Goal: Task Accomplishment & Management: Complete application form

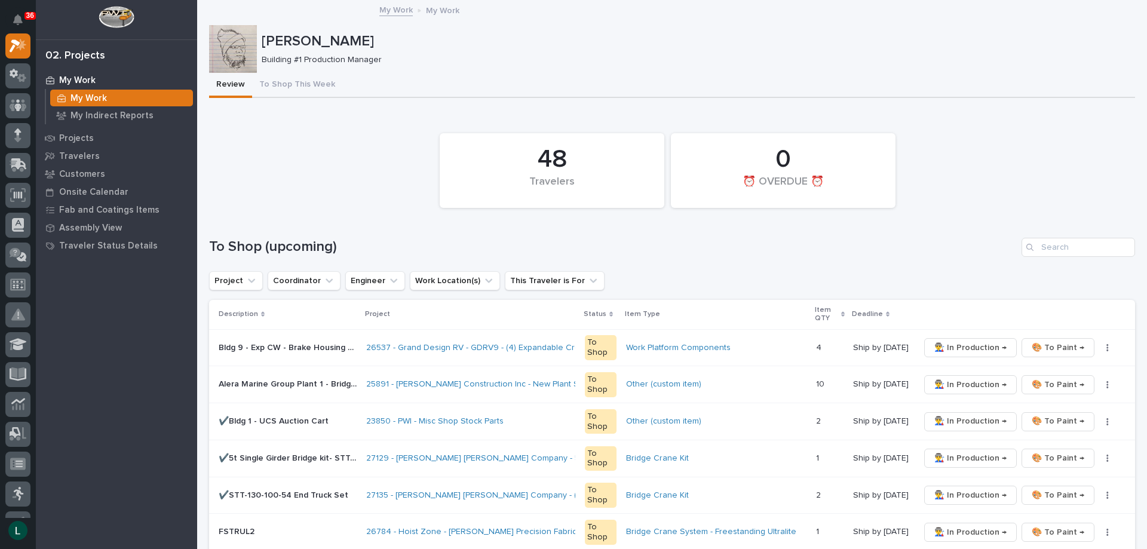
click at [721, 542] on div "Bridge Crane System - Freestanding Ultralite" at bounding box center [716, 532] width 180 height 20
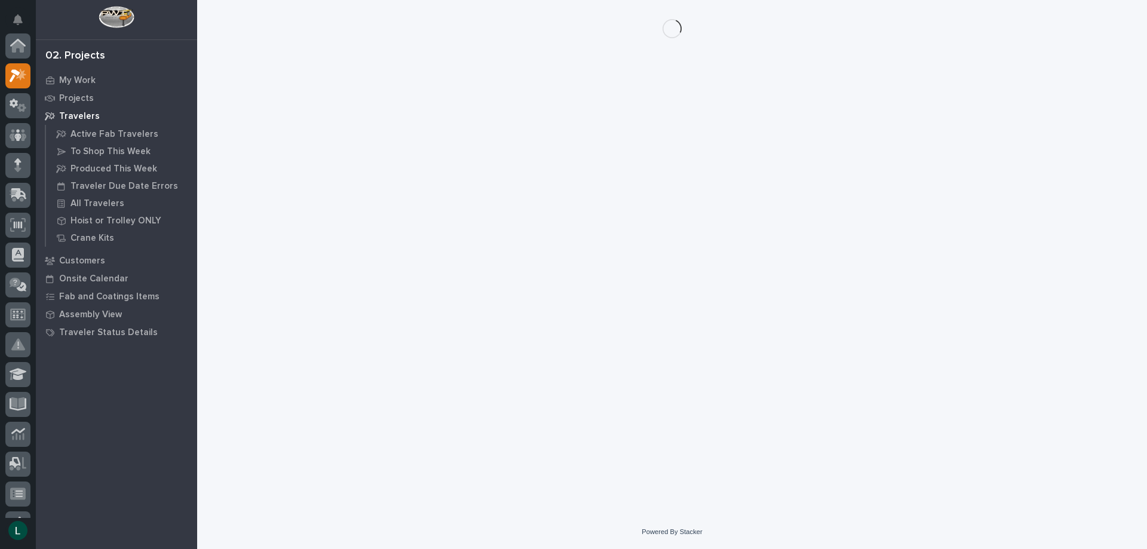
scroll to position [30, 0]
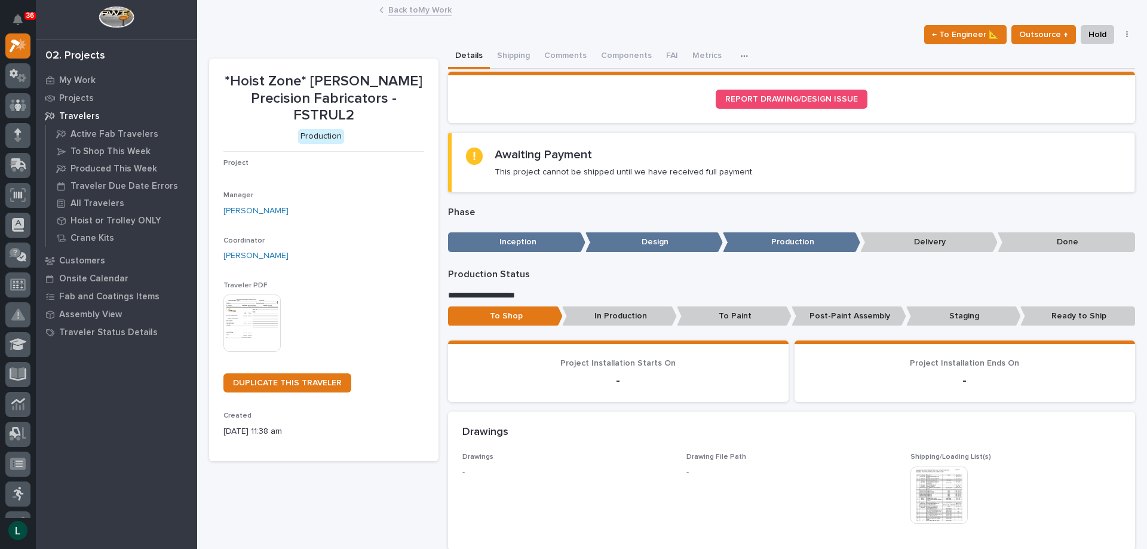
click at [647, 236] on p "Design" at bounding box center [653, 242] width 137 height 20
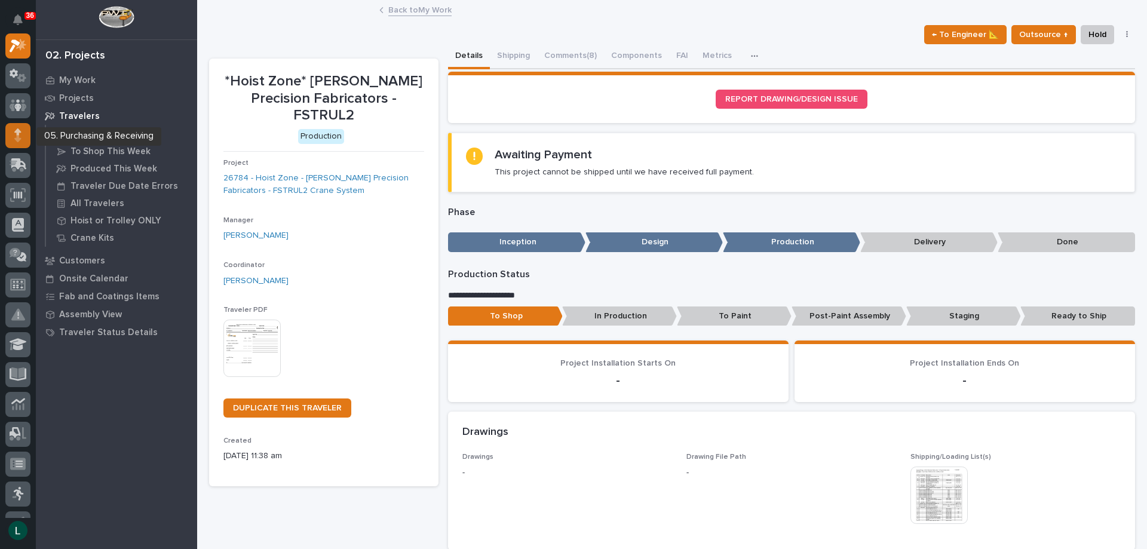
click at [14, 131] on div at bounding box center [17, 135] width 25 height 25
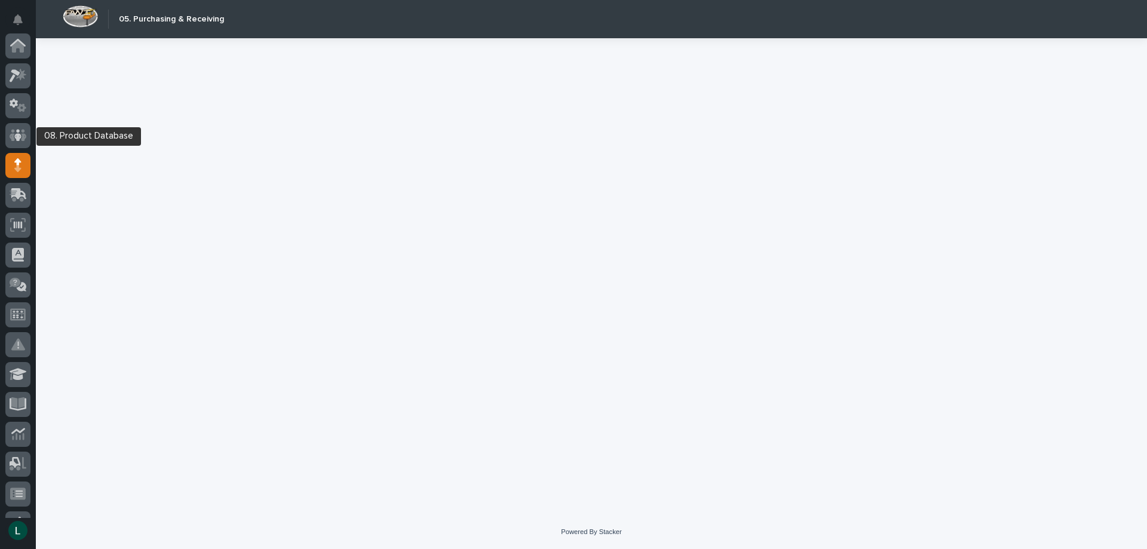
scroll to position [119, 0]
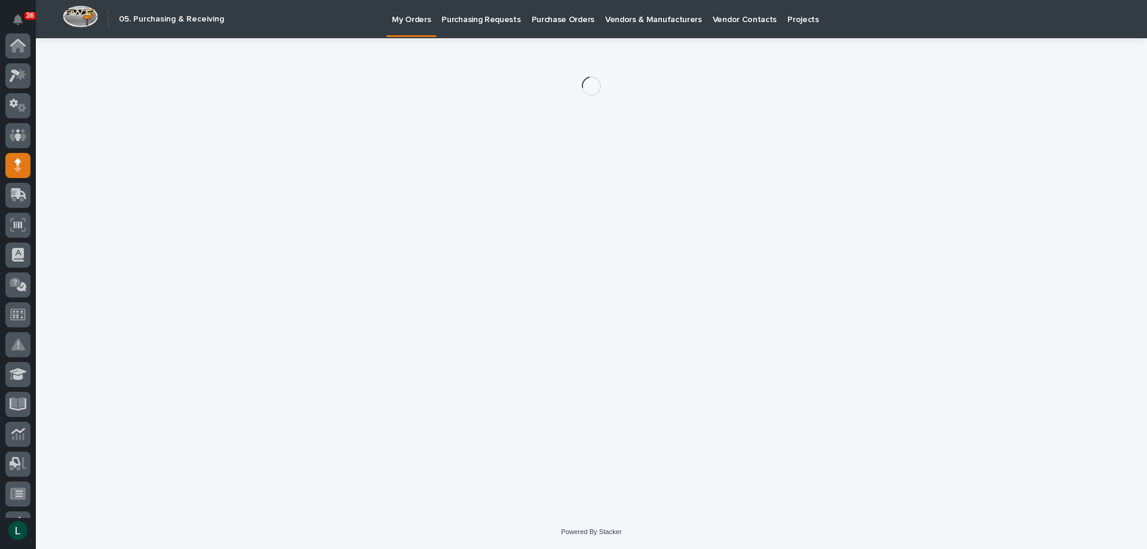
scroll to position [119, 0]
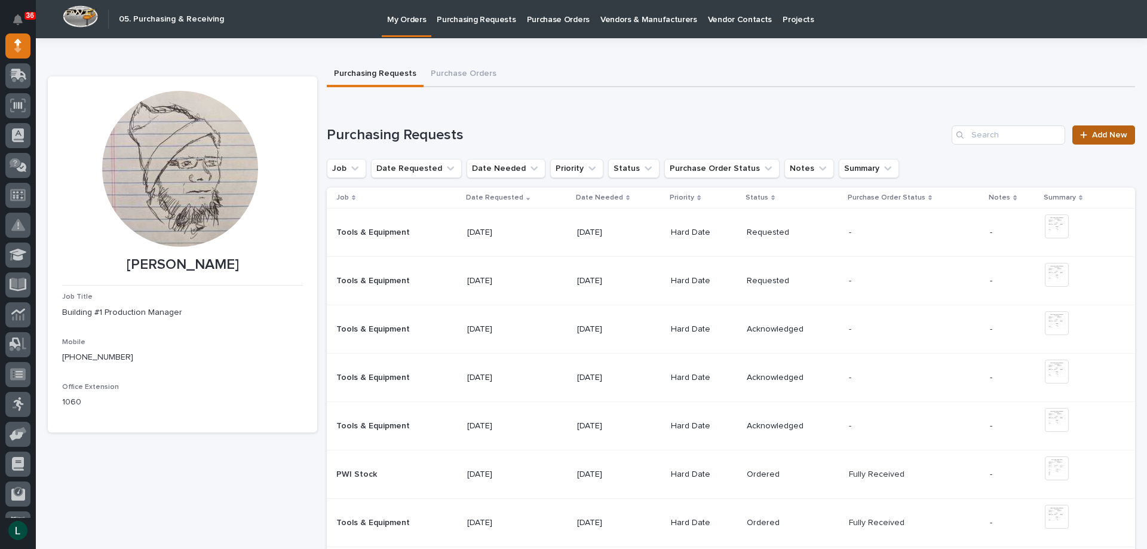
click at [1098, 133] on span "Add New" at bounding box center [1109, 135] width 35 height 8
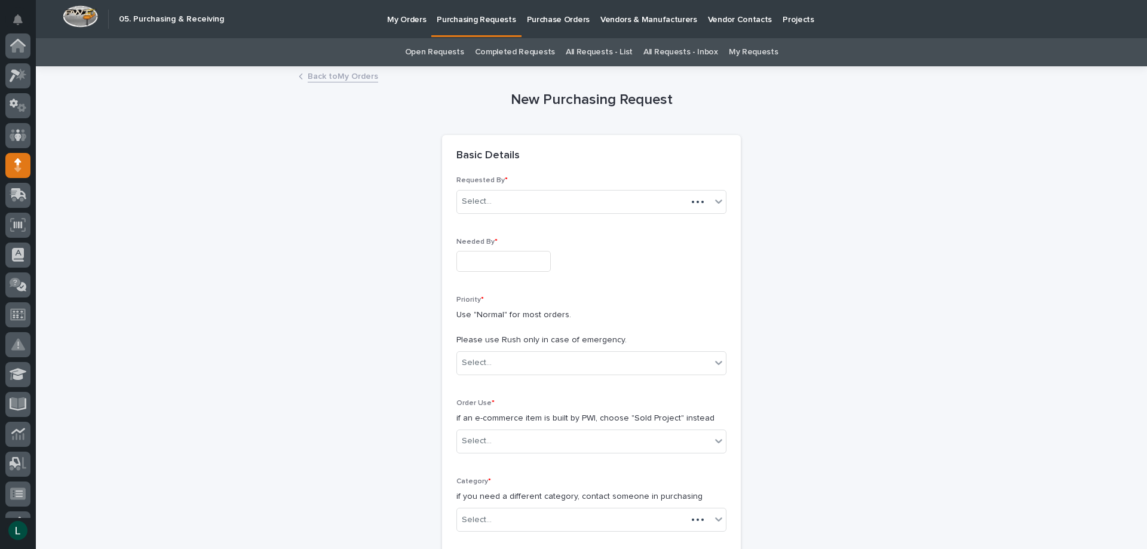
scroll to position [119, 0]
click at [503, 261] on input "text" at bounding box center [503, 261] width 94 height 21
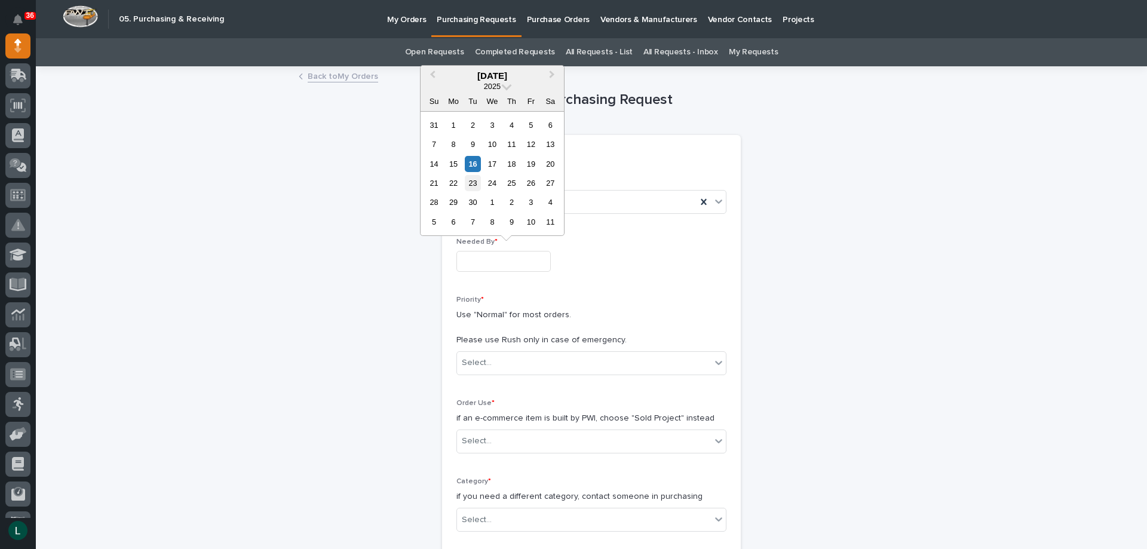
click at [472, 182] on div "23" at bounding box center [473, 183] width 16 height 16
type input "**********"
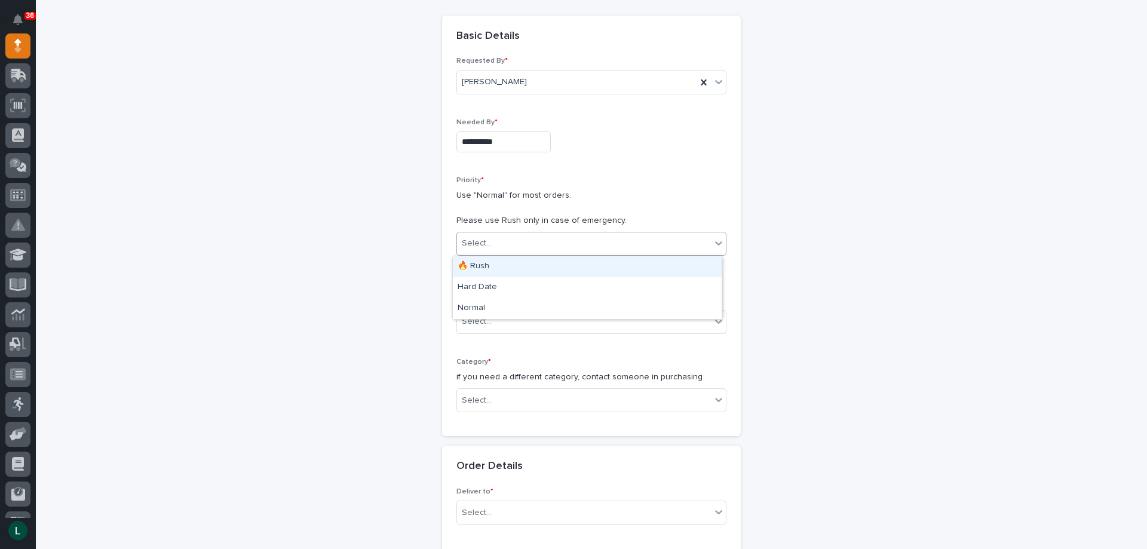
click at [576, 232] on div "Select..." at bounding box center [591, 244] width 270 height 24
click at [566, 278] on div "Hard Date" at bounding box center [587, 287] width 269 height 21
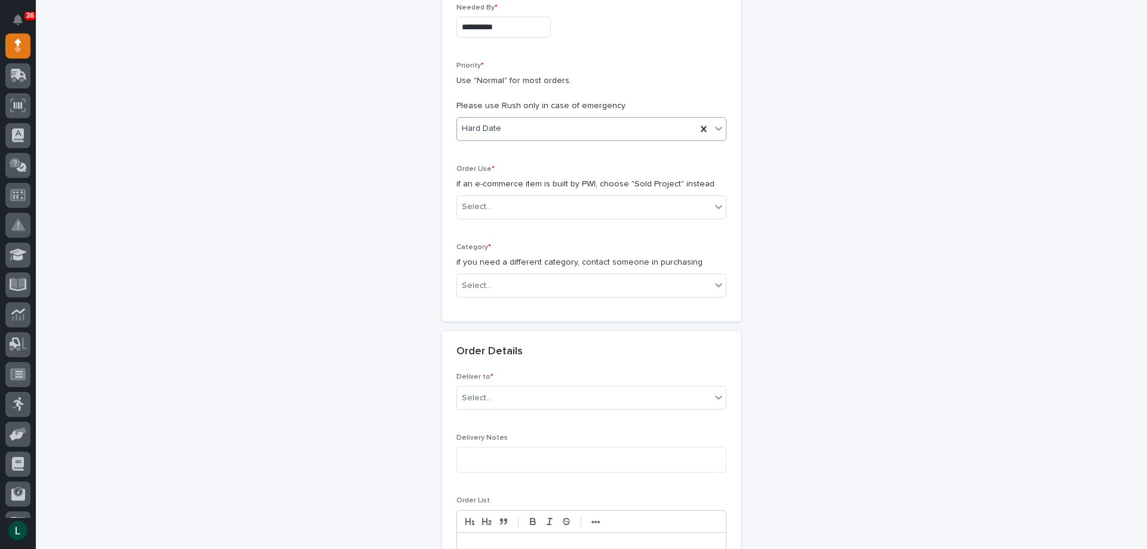
scroll to position [239, 0]
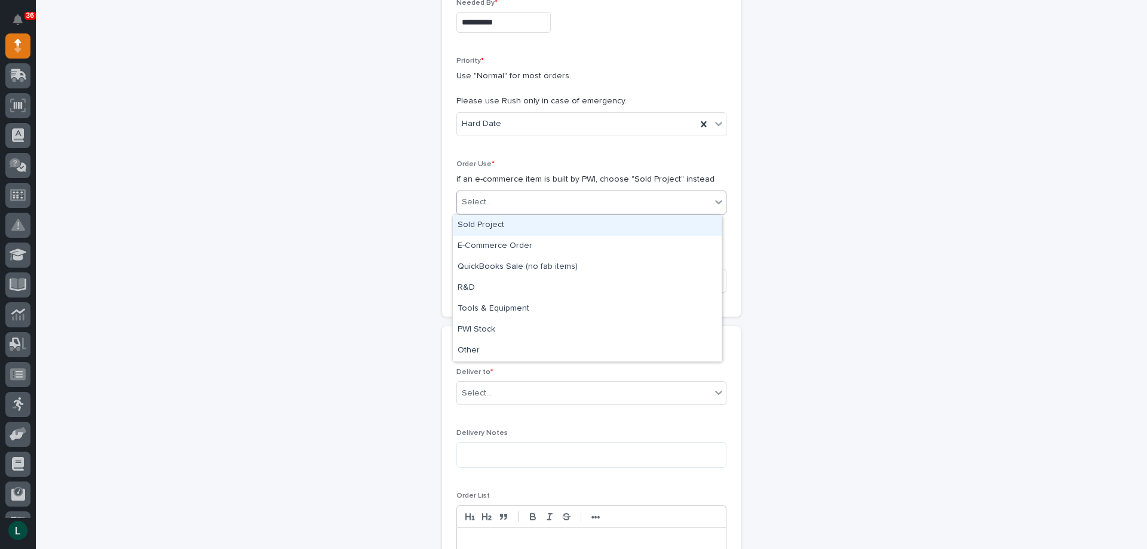
click at [595, 192] on div "Select..." at bounding box center [584, 202] width 254 height 20
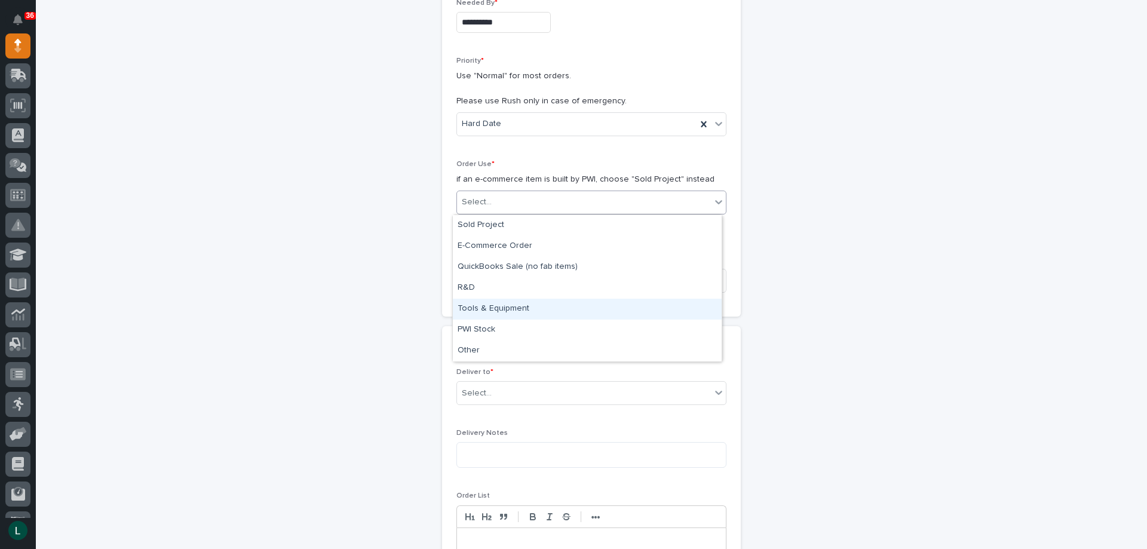
click at [599, 304] on div "Tools & Equipment" at bounding box center [587, 309] width 269 height 21
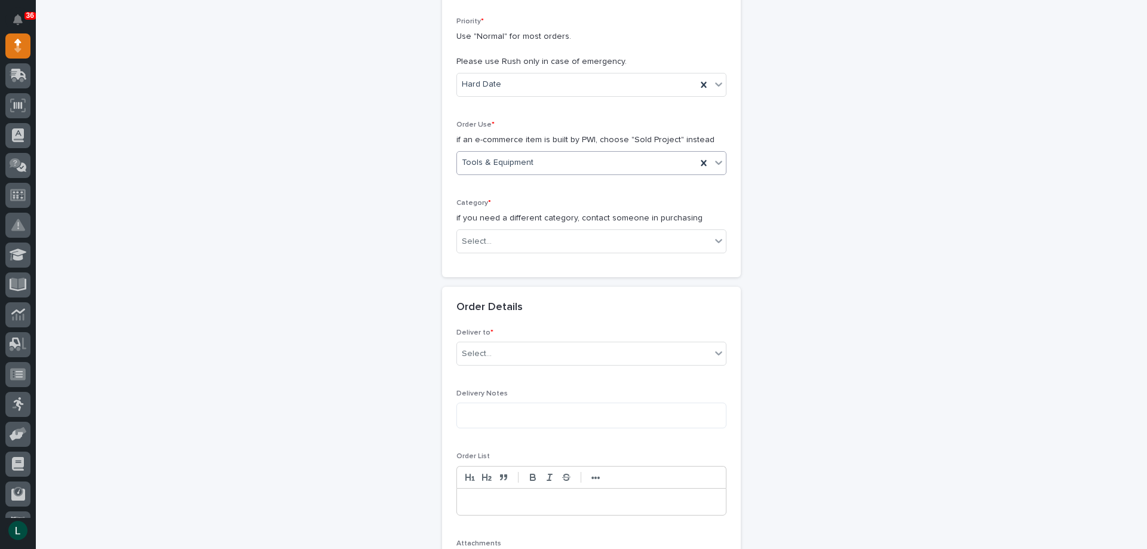
scroll to position [299, 0]
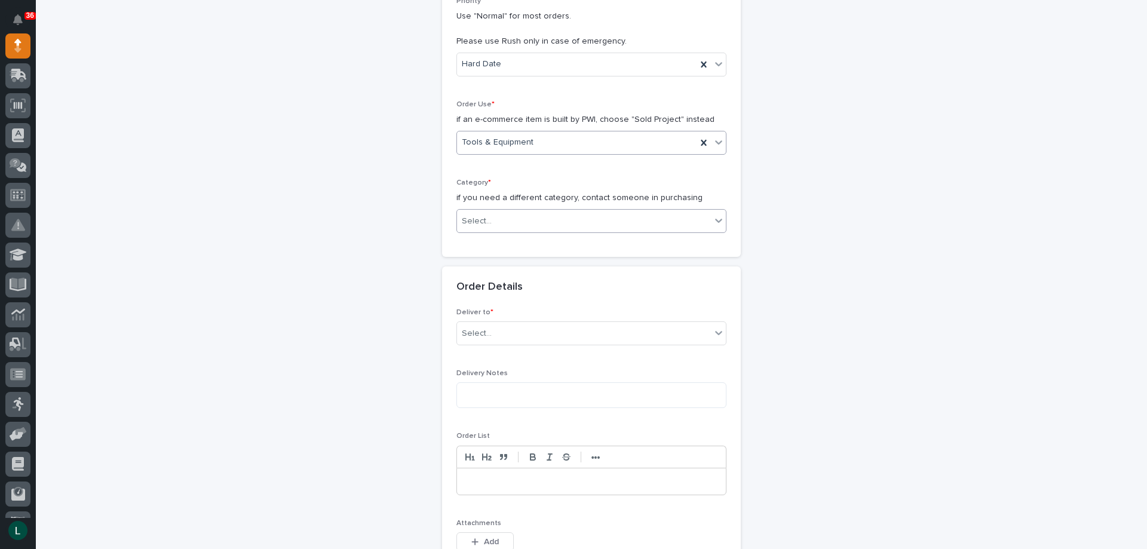
click at [595, 211] on div "Select..." at bounding box center [584, 221] width 254 height 20
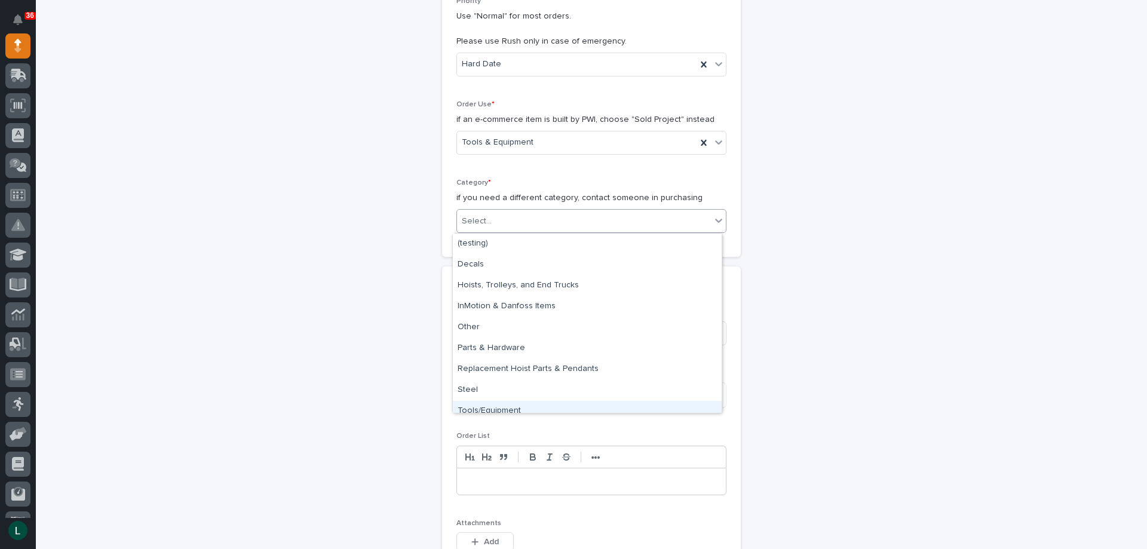
click at [581, 404] on div "Tools/Equipment" at bounding box center [587, 411] width 269 height 21
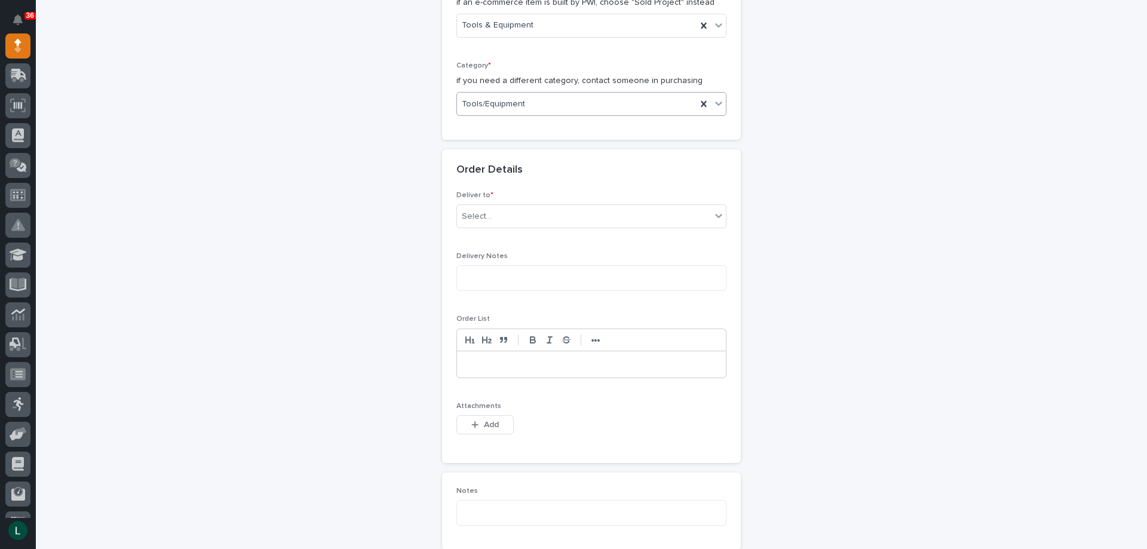
scroll to position [418, 0]
click at [641, 206] on div "Select..." at bounding box center [584, 214] width 254 height 20
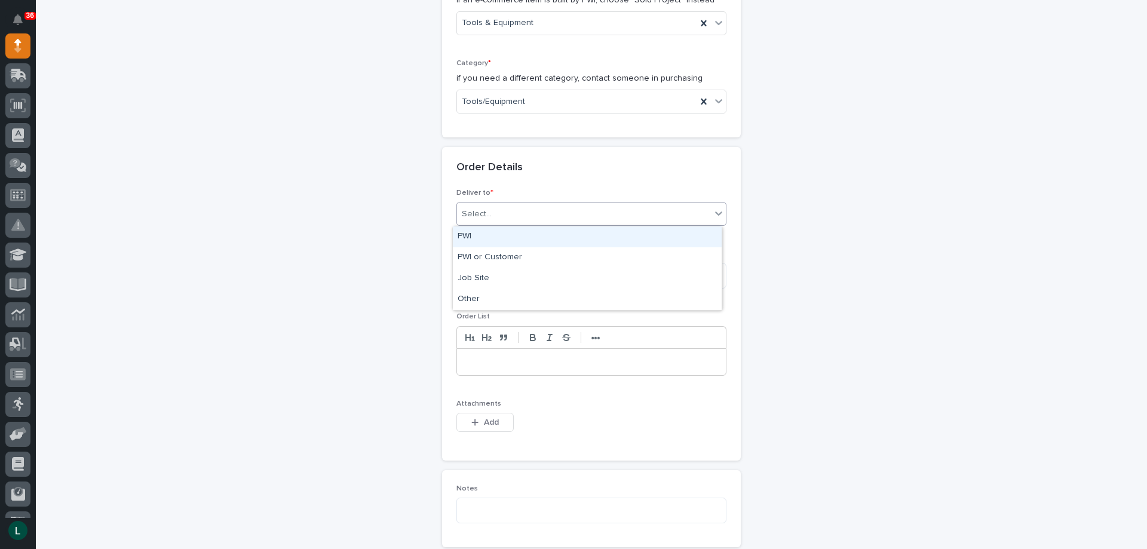
click at [555, 226] on div "PWI PWI or Customer Job Site Other" at bounding box center [587, 268] width 270 height 85
click at [549, 226] on div "PWI PWI or Customer Job Site Other" at bounding box center [587, 268] width 270 height 85
click at [549, 232] on div "PWI" at bounding box center [587, 236] width 269 height 21
click at [548, 278] on textarea at bounding box center [591, 276] width 270 height 26
type textarea "*********"
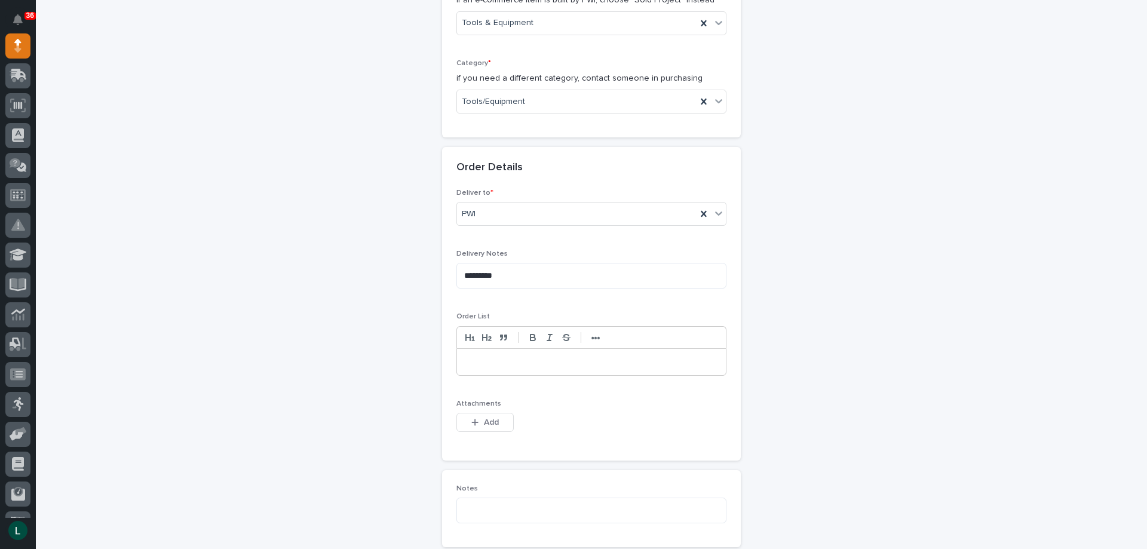
click at [505, 366] on p at bounding box center [591, 362] width 251 height 12
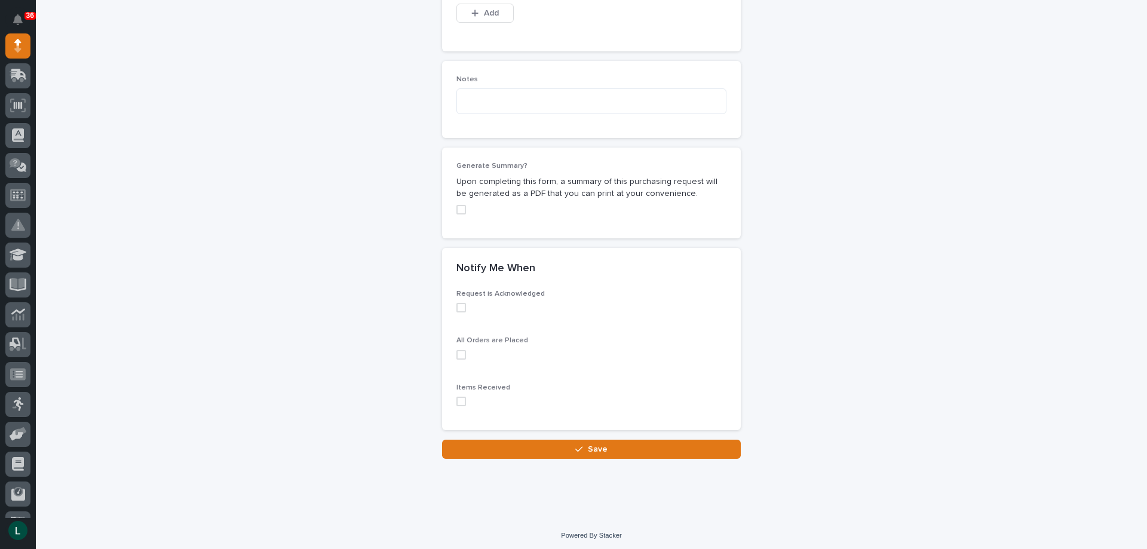
scroll to position [831, 0]
click at [457, 303] on span at bounding box center [461, 304] width 10 height 10
click at [458, 351] on span at bounding box center [461, 351] width 10 height 10
drag, startPoint x: 457, startPoint y: 397, endPoint x: 473, endPoint y: 407, distance: 19.1
click at [458, 397] on span at bounding box center [461, 398] width 10 height 10
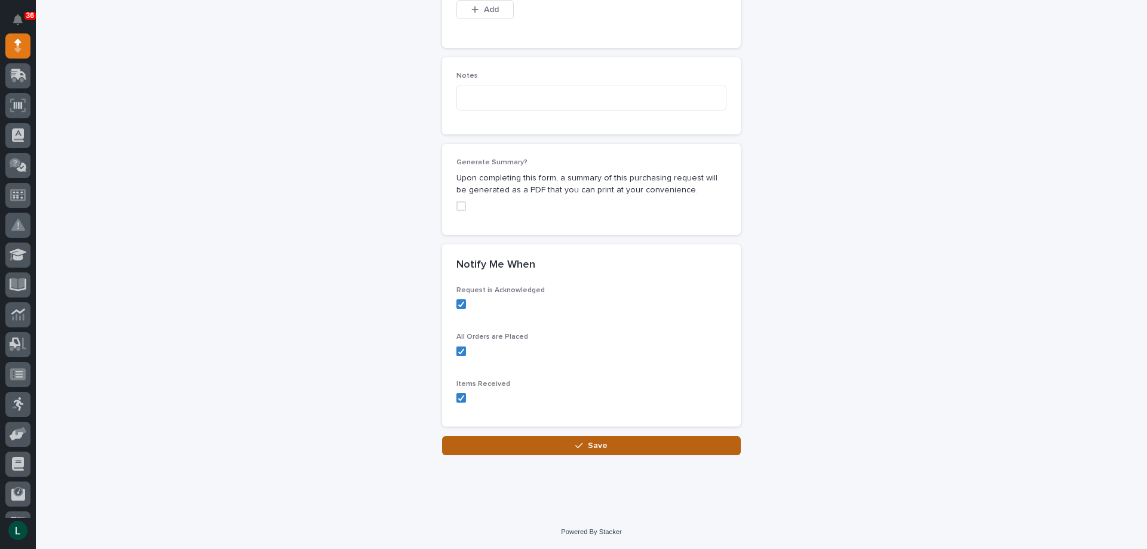
click at [583, 441] on button "Save" at bounding box center [591, 445] width 299 height 19
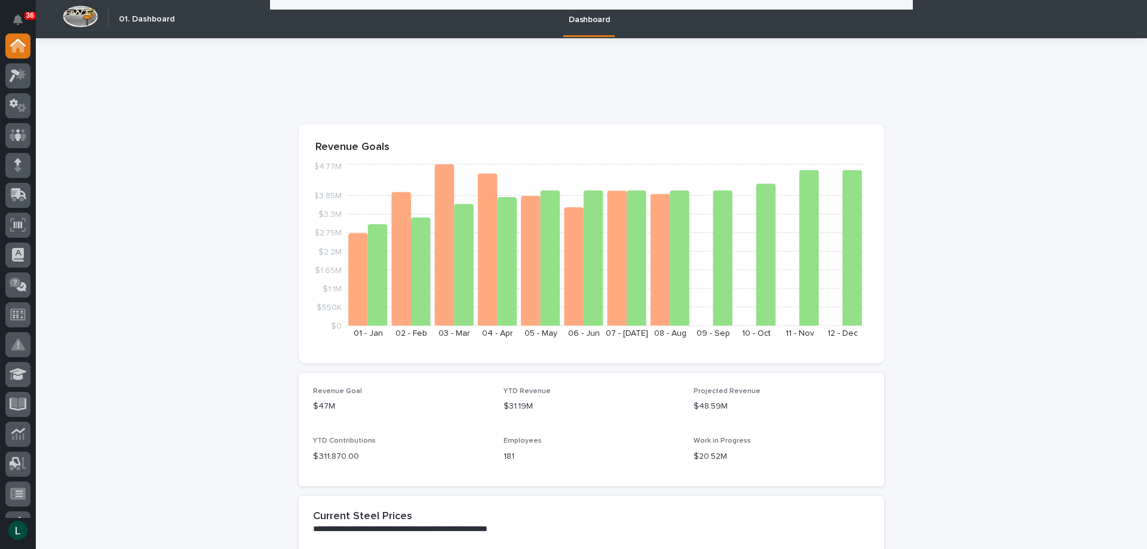
scroll to position [1911, 0]
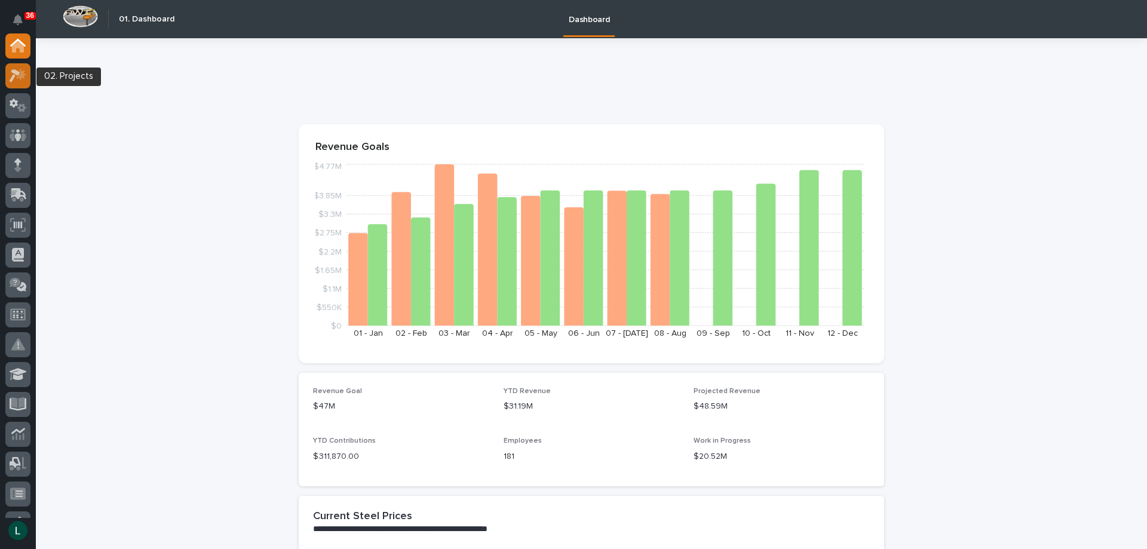
click at [21, 76] on icon at bounding box center [21, 74] width 10 height 12
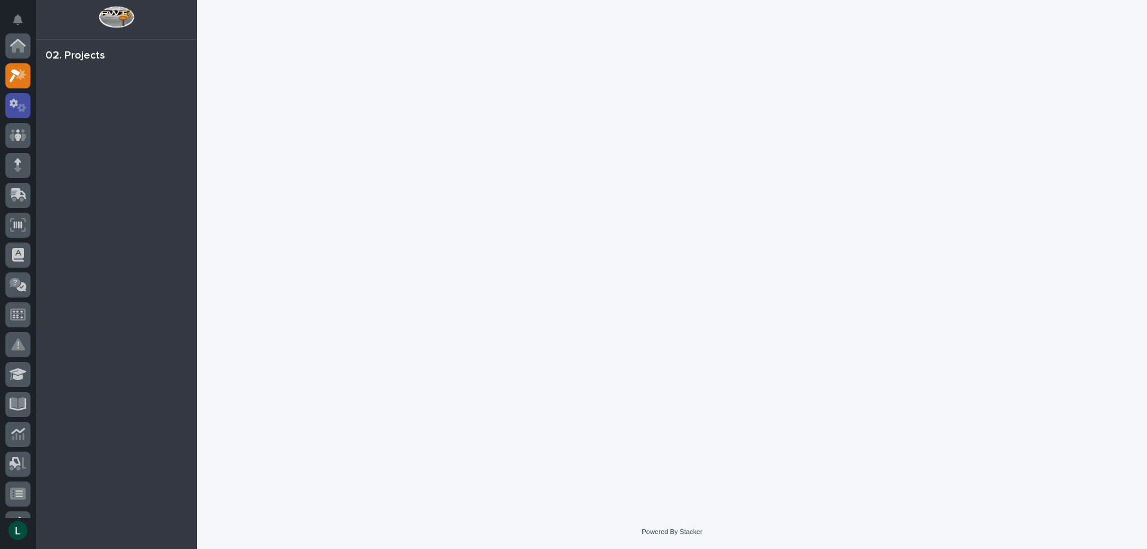
scroll to position [30, 0]
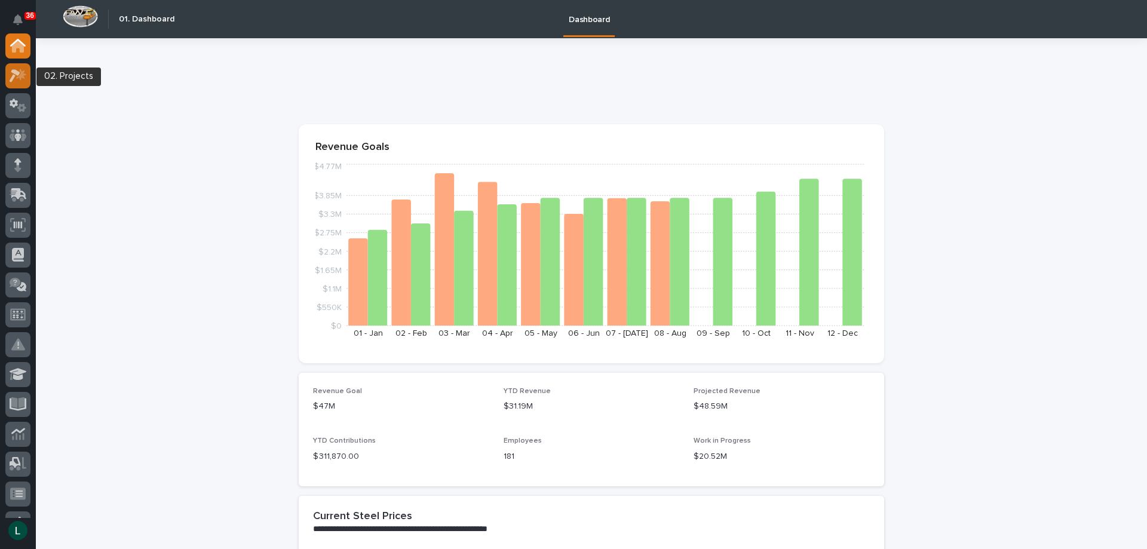
click at [19, 74] on icon at bounding box center [15, 75] width 11 height 13
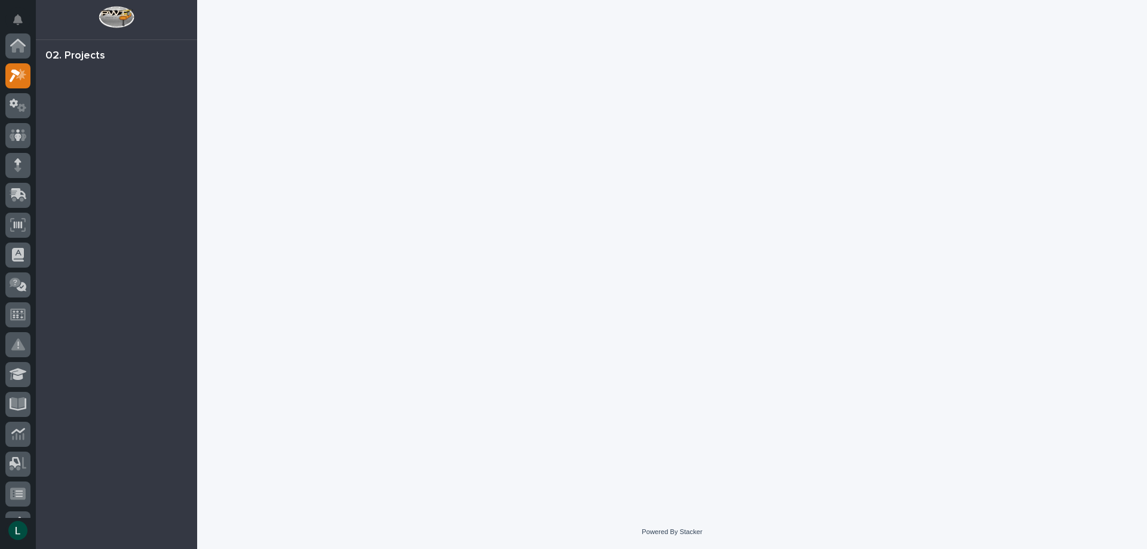
scroll to position [30, 0]
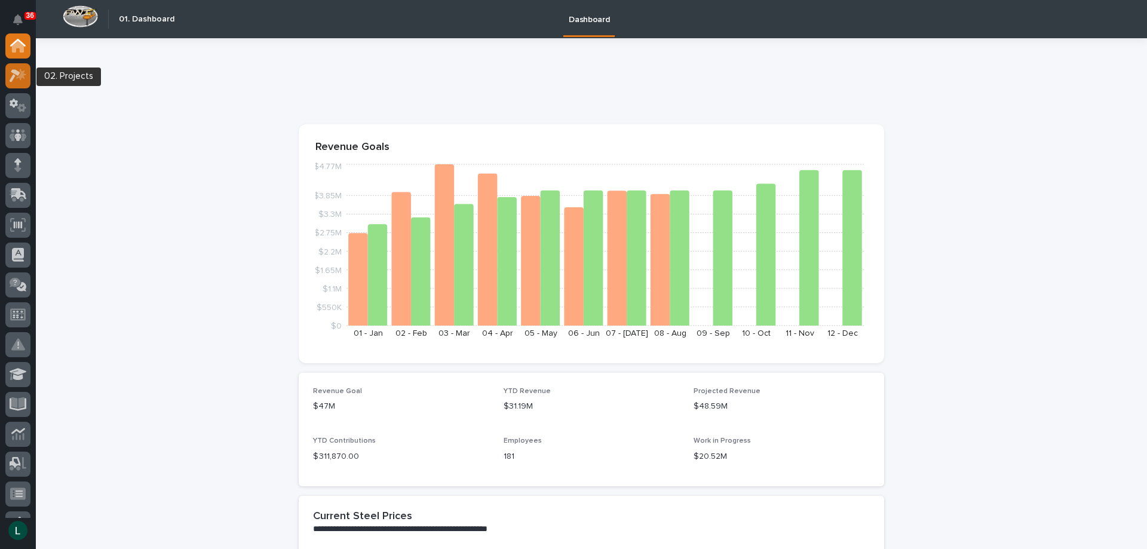
click at [16, 73] on icon at bounding box center [15, 75] width 11 height 13
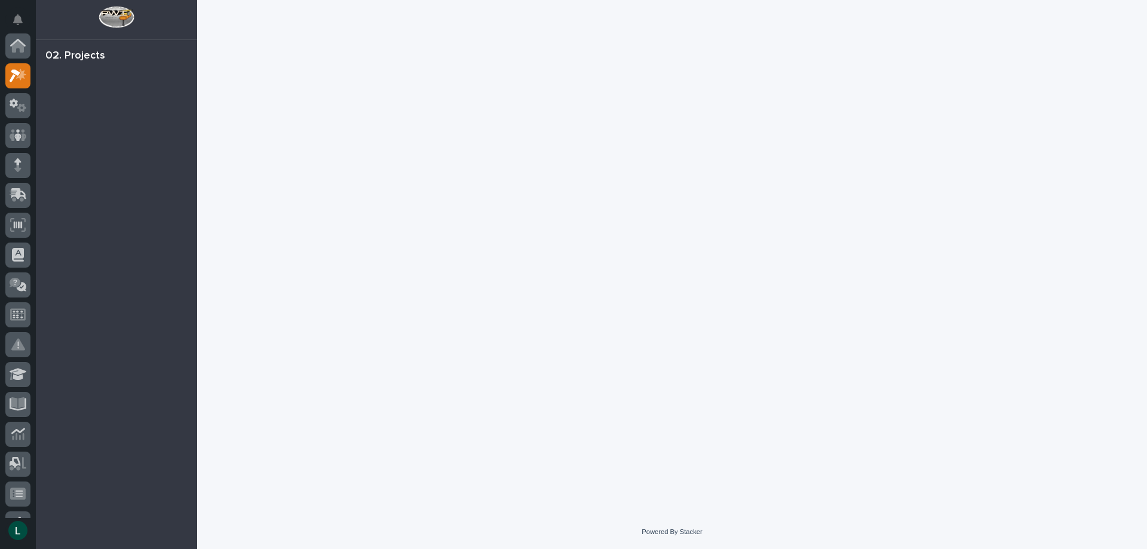
scroll to position [30, 0]
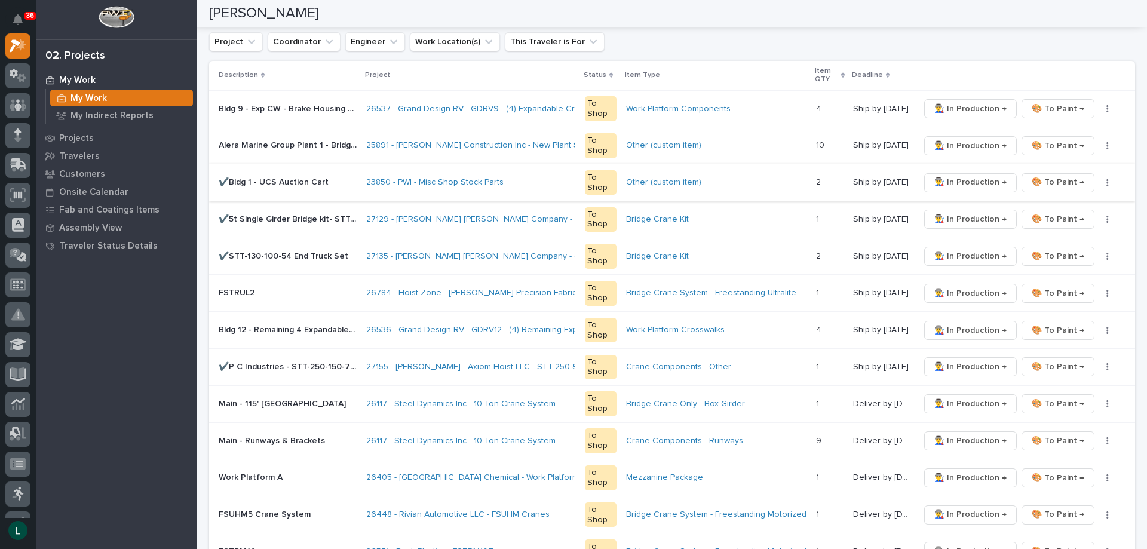
scroll to position [179, 0]
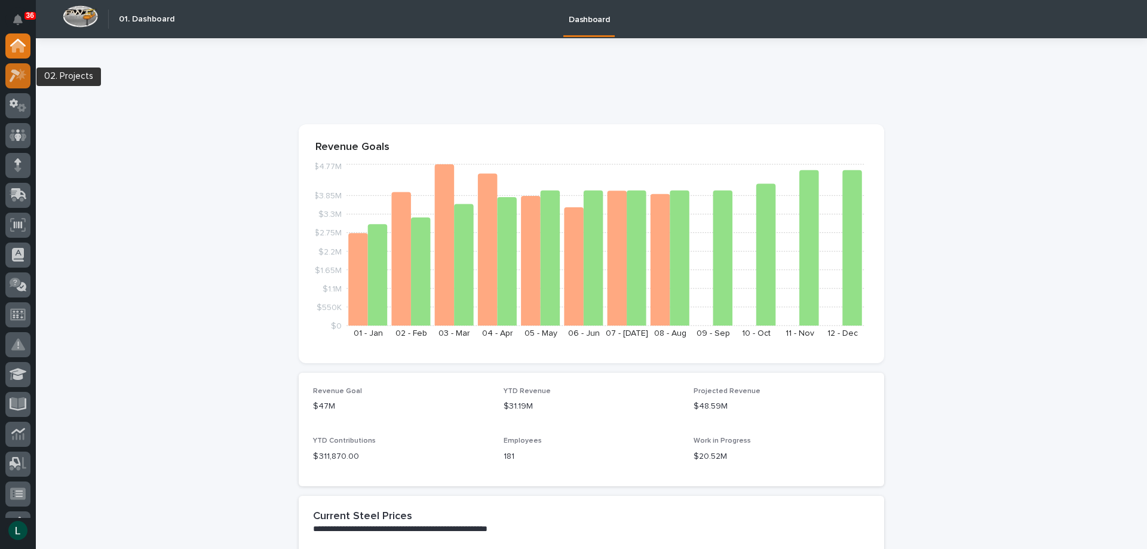
click at [18, 76] on icon at bounding box center [18, 76] width 17 height 14
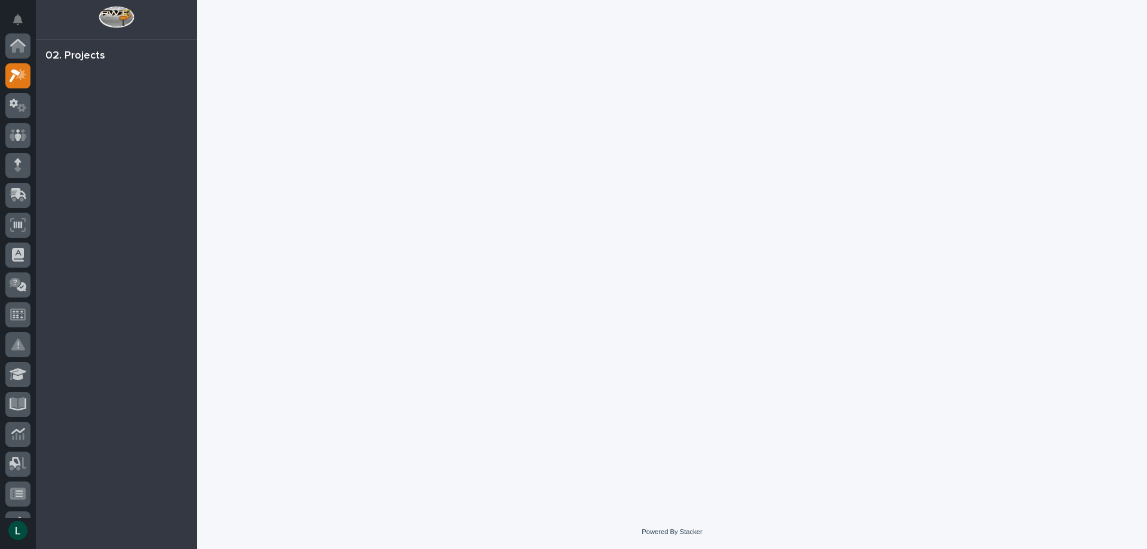
scroll to position [30, 0]
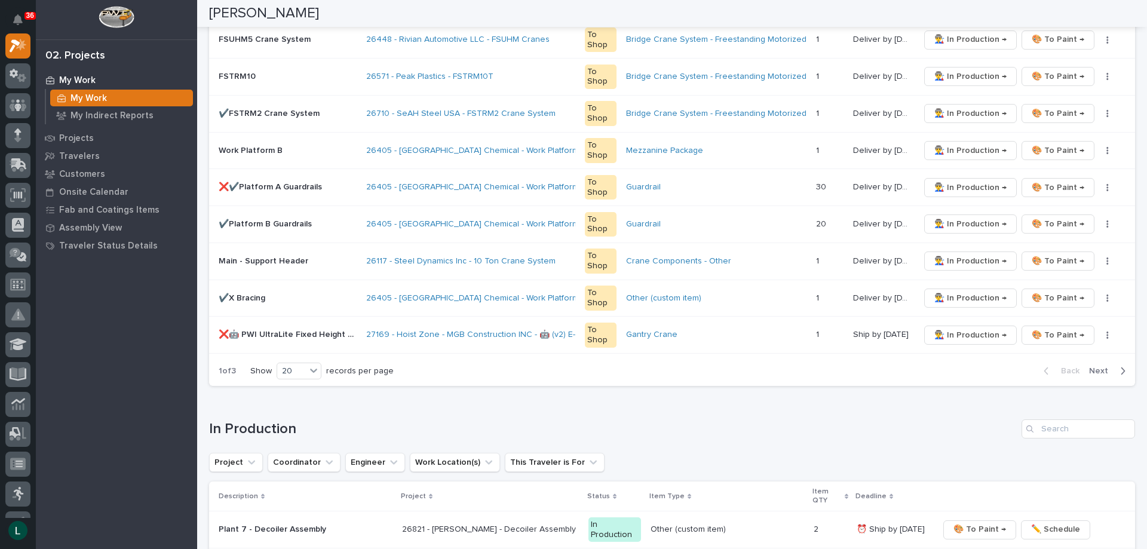
scroll to position [717, 0]
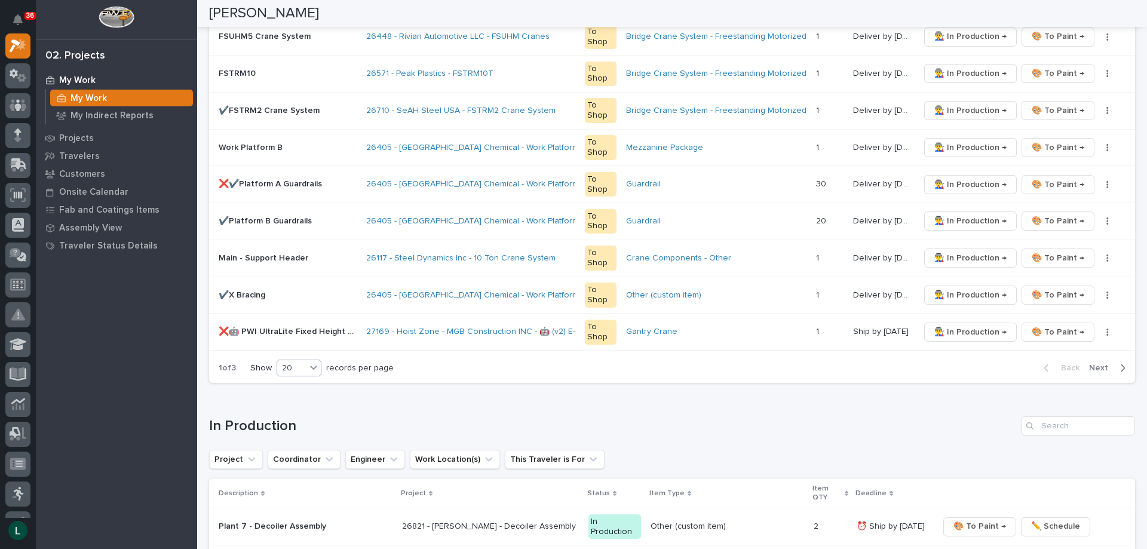
click at [293, 364] on div "20" at bounding box center [291, 368] width 29 height 13
click at [297, 411] on div "30" at bounding box center [300, 413] width 44 height 14
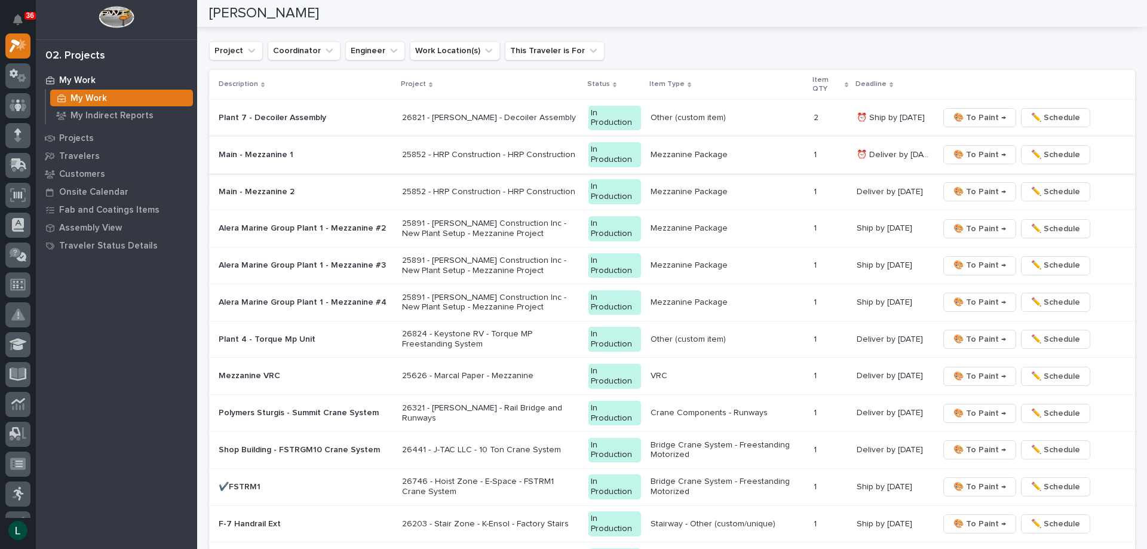
scroll to position [1553, 0]
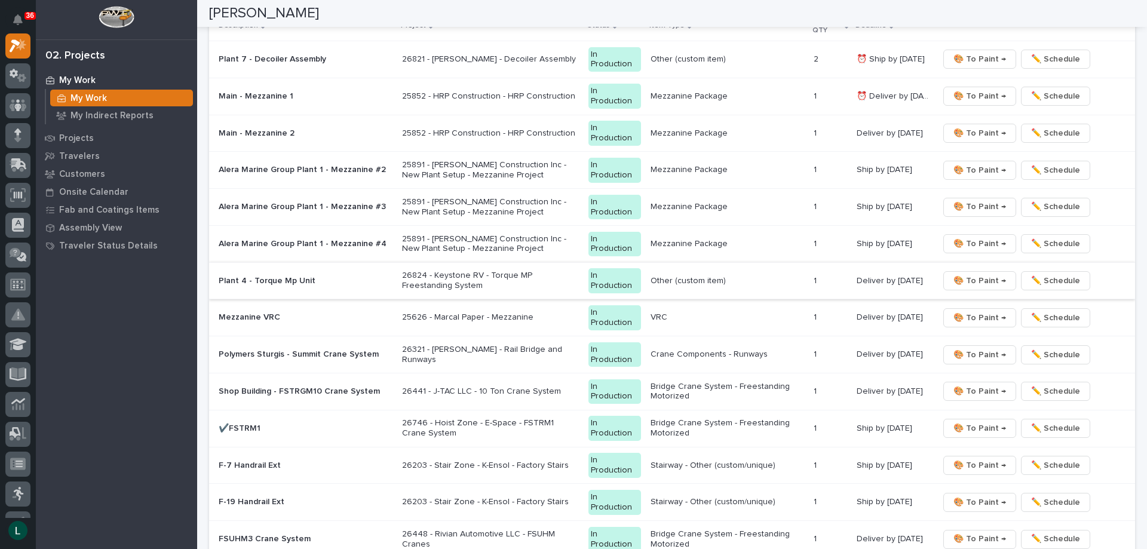
click at [973, 277] on span "🎨 To Paint →" at bounding box center [979, 281] width 53 height 14
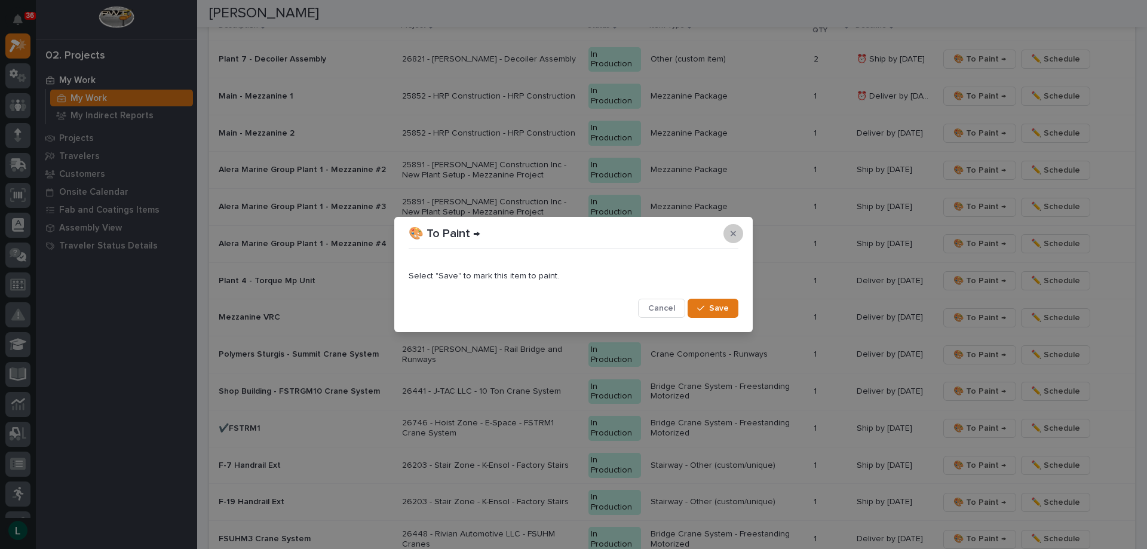
click at [731, 231] on icon "button" at bounding box center [732, 233] width 5 height 8
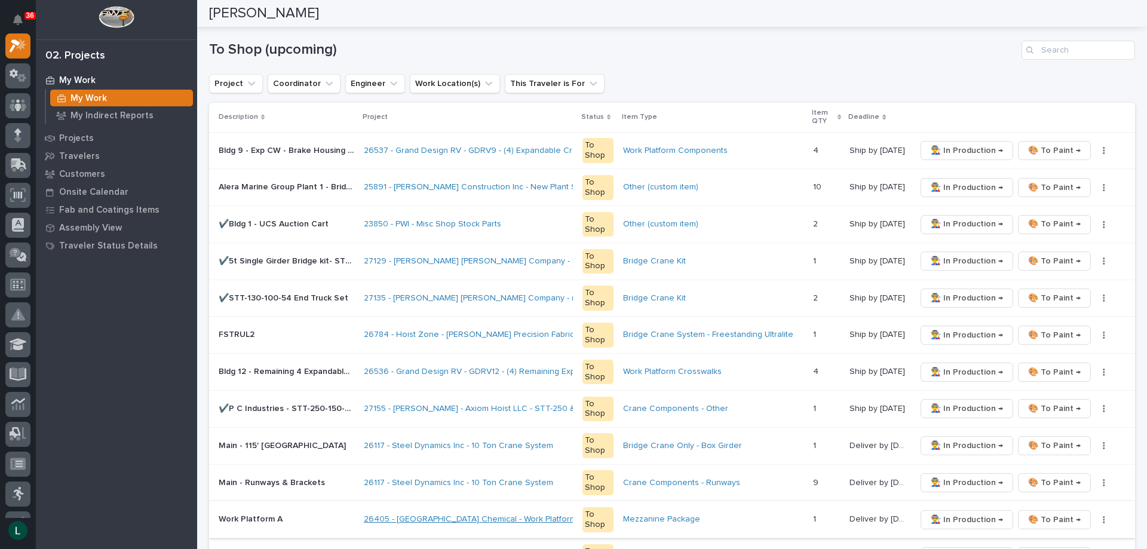
scroll to position [179, 0]
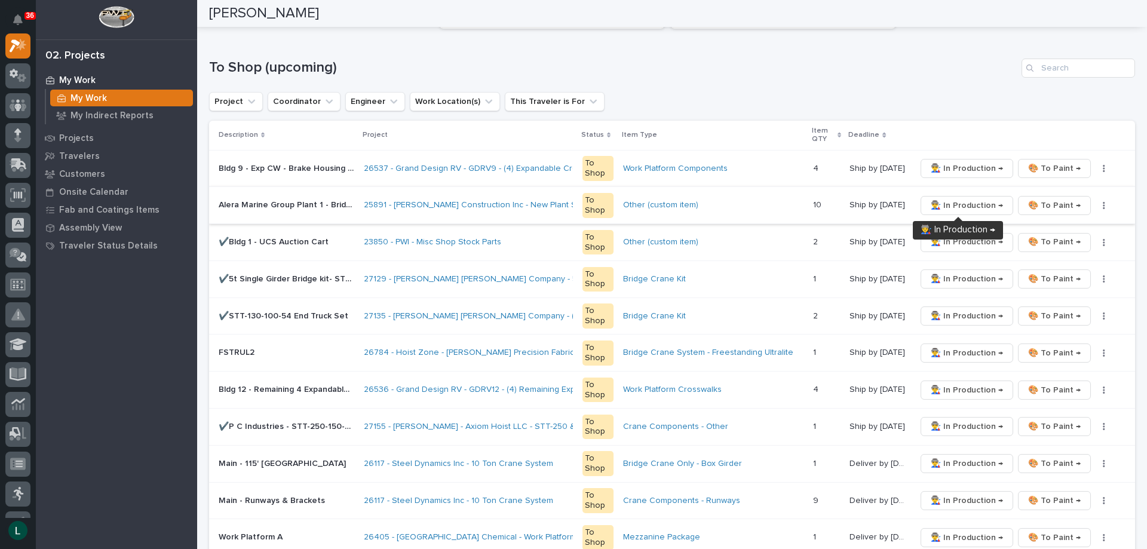
click at [959, 204] on span "👨‍🏭 In Production →" at bounding box center [966, 205] width 72 height 14
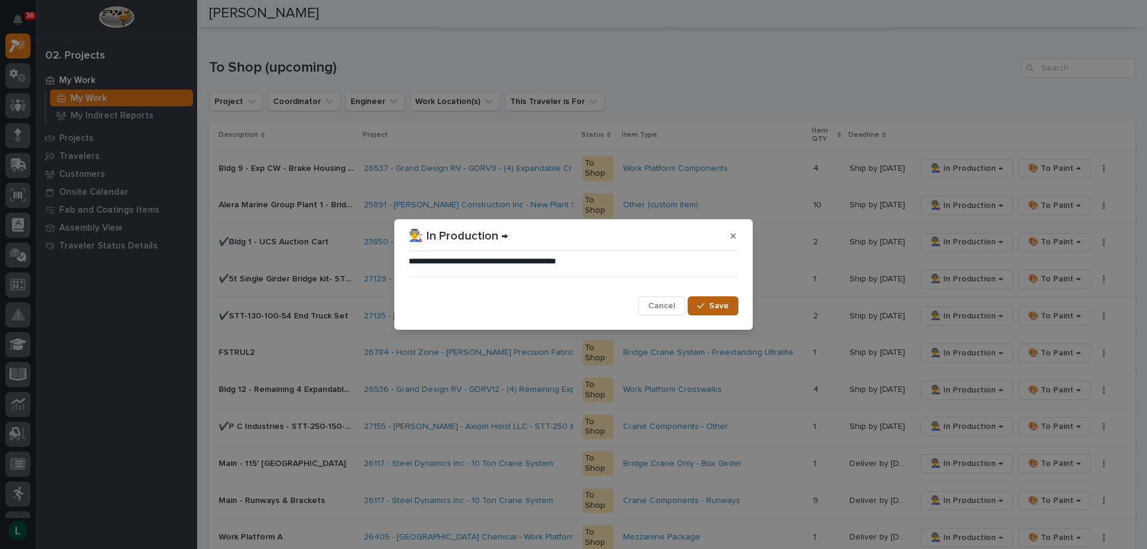
click at [722, 303] on span "Save" at bounding box center [719, 305] width 20 height 11
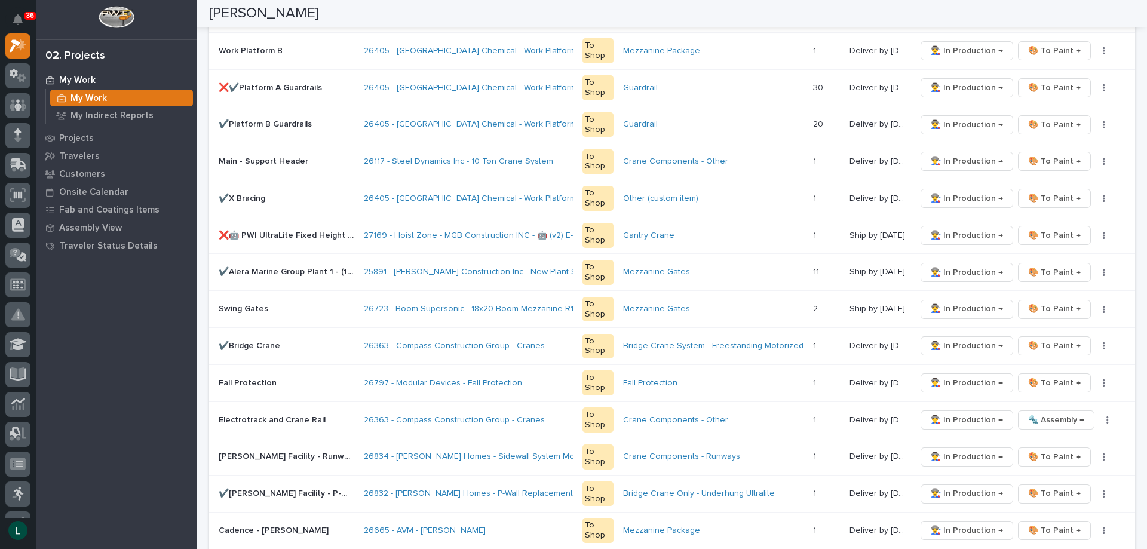
scroll to position [1493, 0]
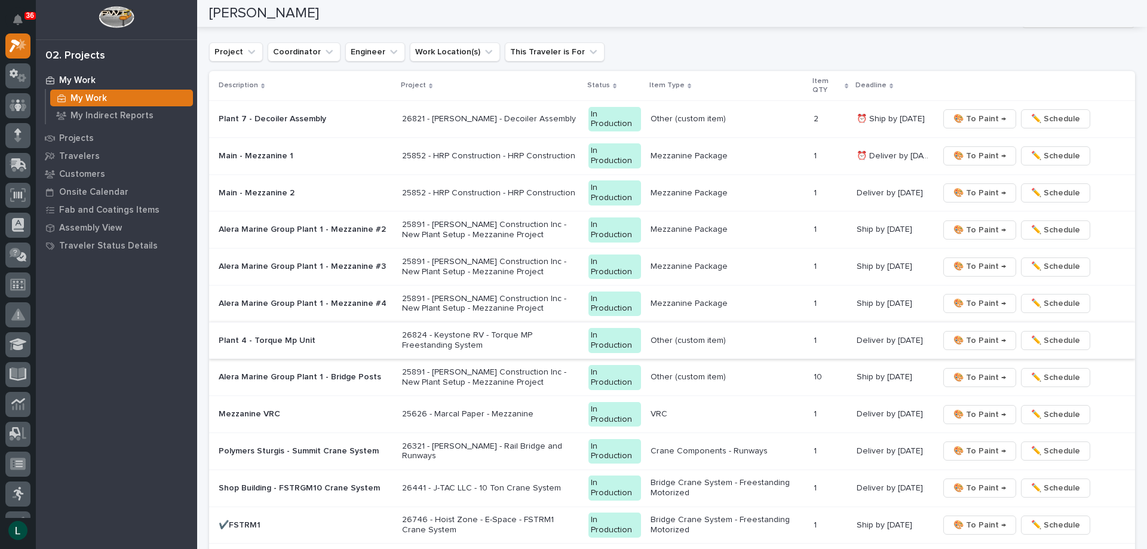
click at [979, 337] on span "🎨 To Paint →" at bounding box center [979, 340] width 53 height 14
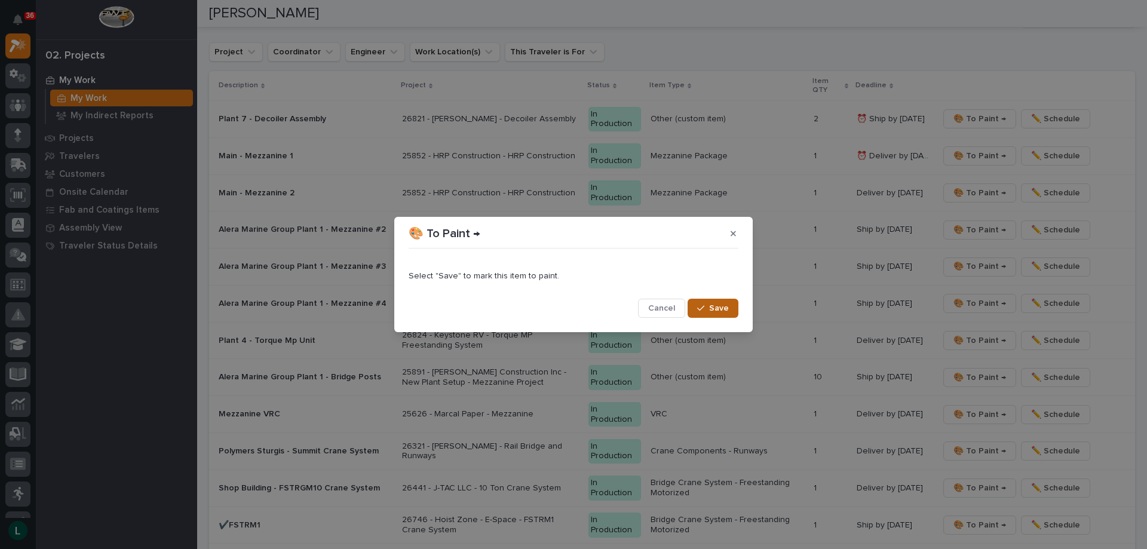
click at [712, 306] on span "Save" at bounding box center [719, 308] width 20 height 11
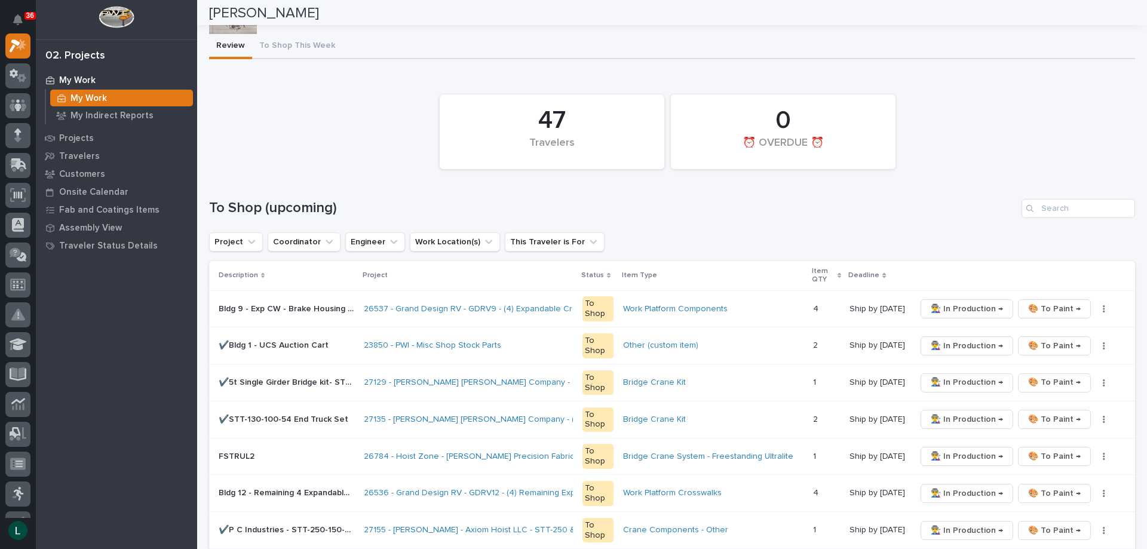
scroll to position [0, 0]
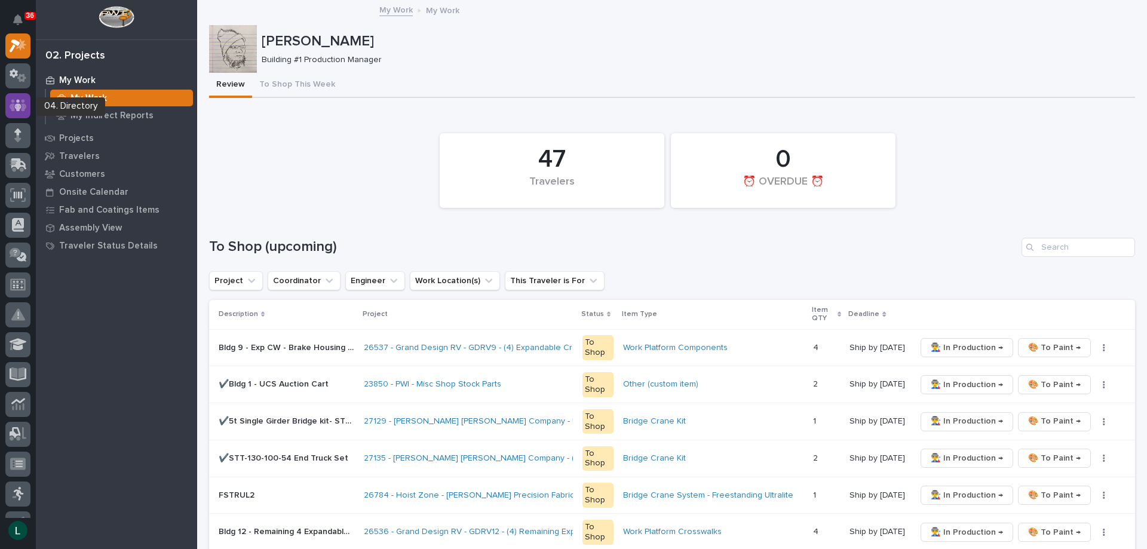
click at [16, 103] on icon at bounding box center [18, 106] width 17 height 14
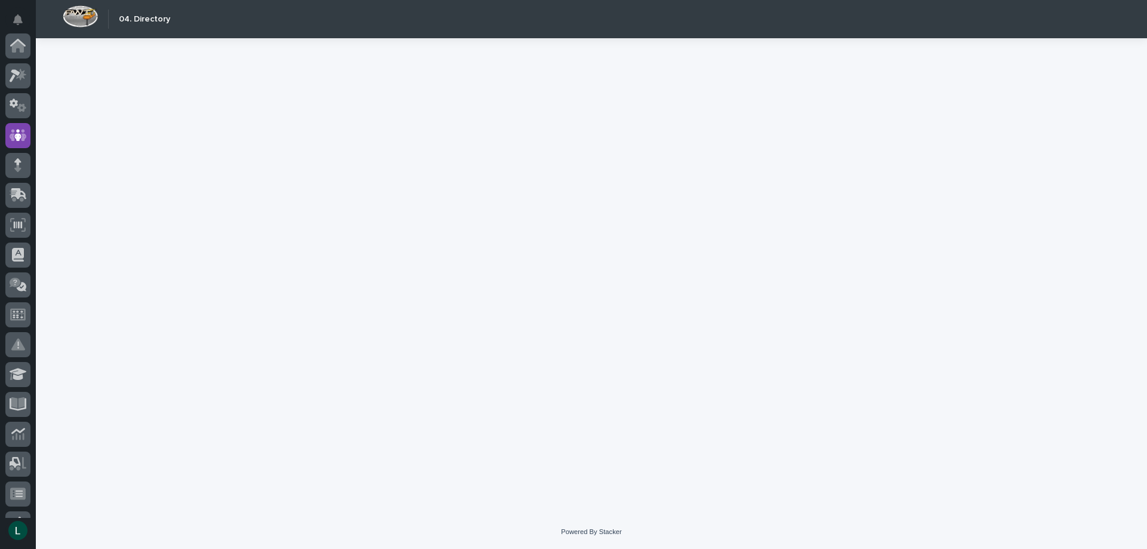
scroll to position [90, 0]
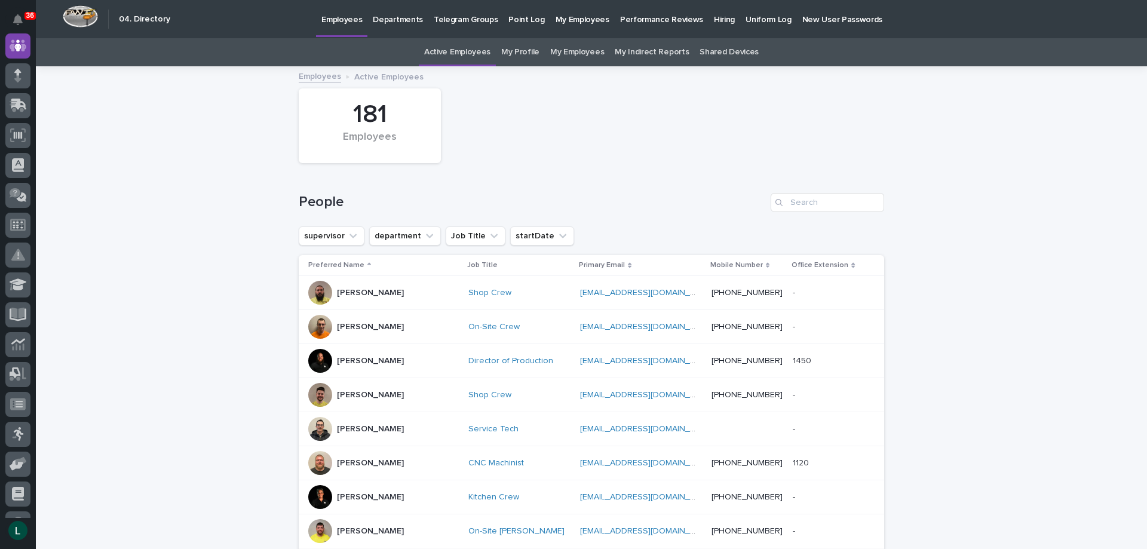
click at [383, 20] on p "Departments" at bounding box center [398, 12] width 50 height 25
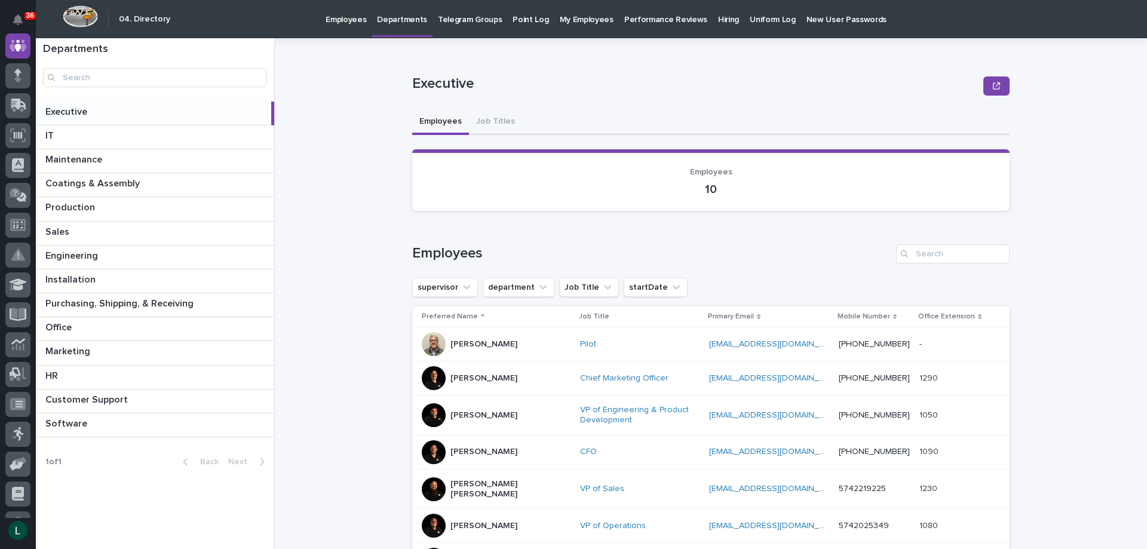
click at [392, 19] on p "Departments" at bounding box center [402, 12] width 50 height 25
click at [146, 346] on p at bounding box center [157, 351] width 224 height 11
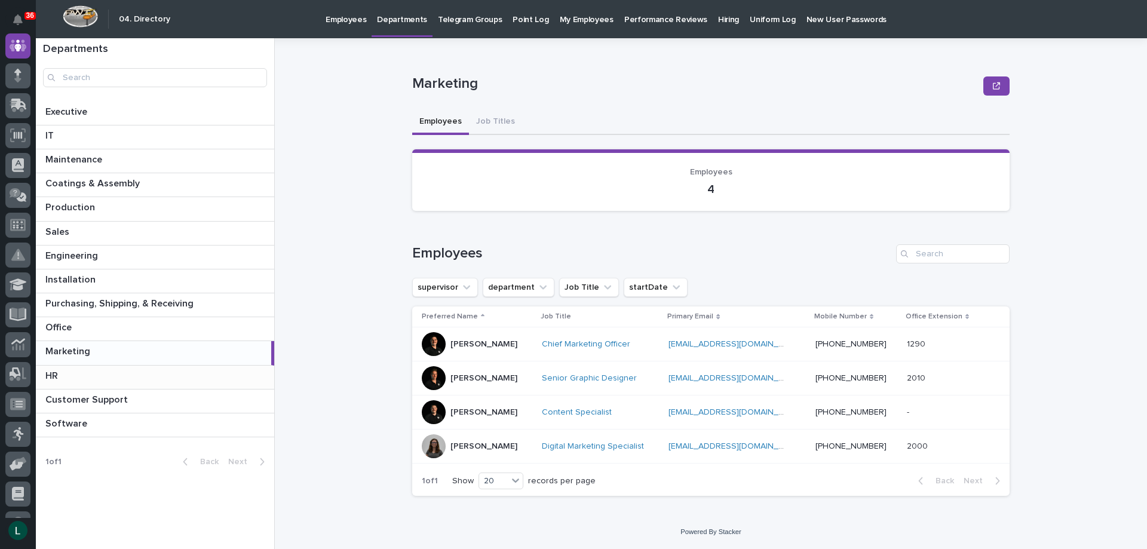
click at [107, 370] on p at bounding box center [157, 375] width 224 height 11
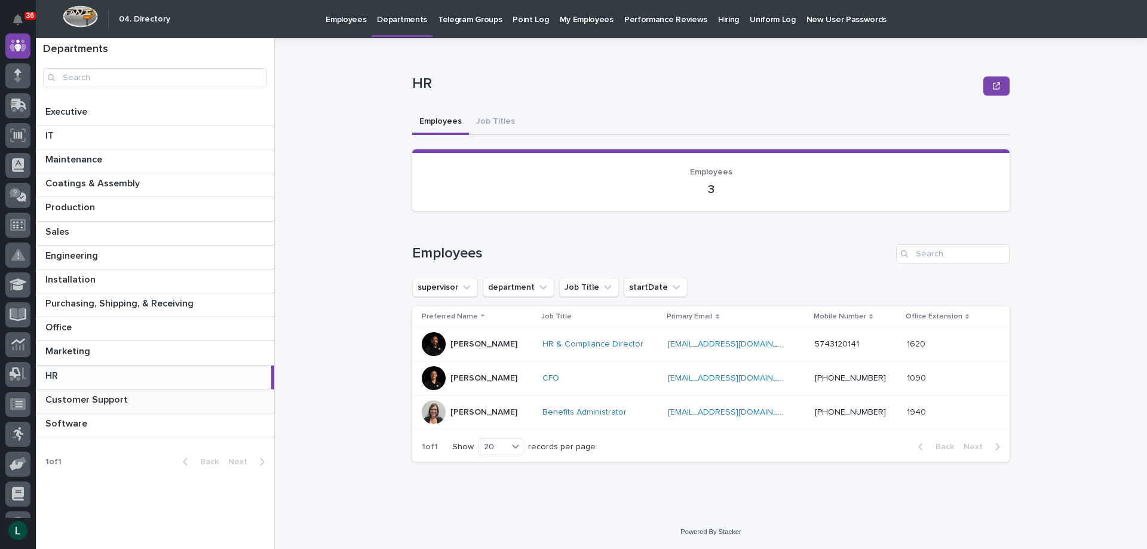
click at [196, 396] on p at bounding box center [157, 399] width 224 height 11
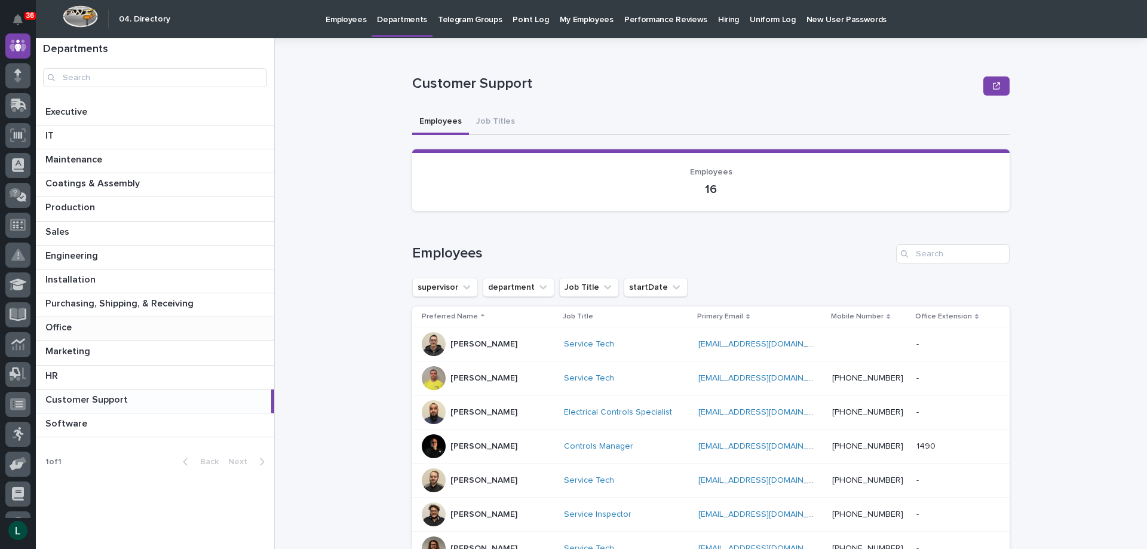
click at [165, 326] on p at bounding box center [157, 327] width 224 height 11
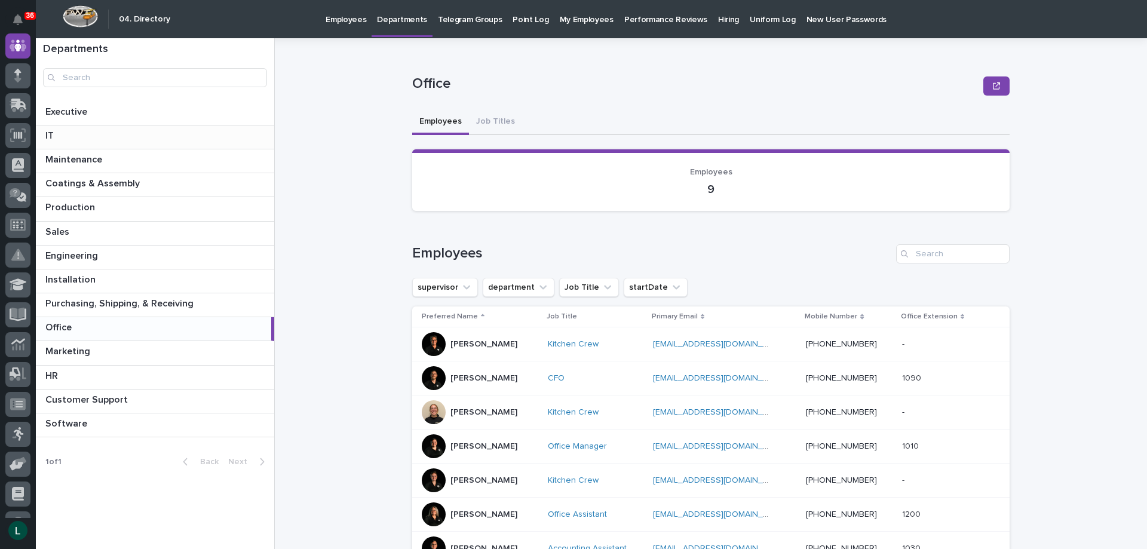
click at [152, 131] on p at bounding box center [157, 135] width 224 height 11
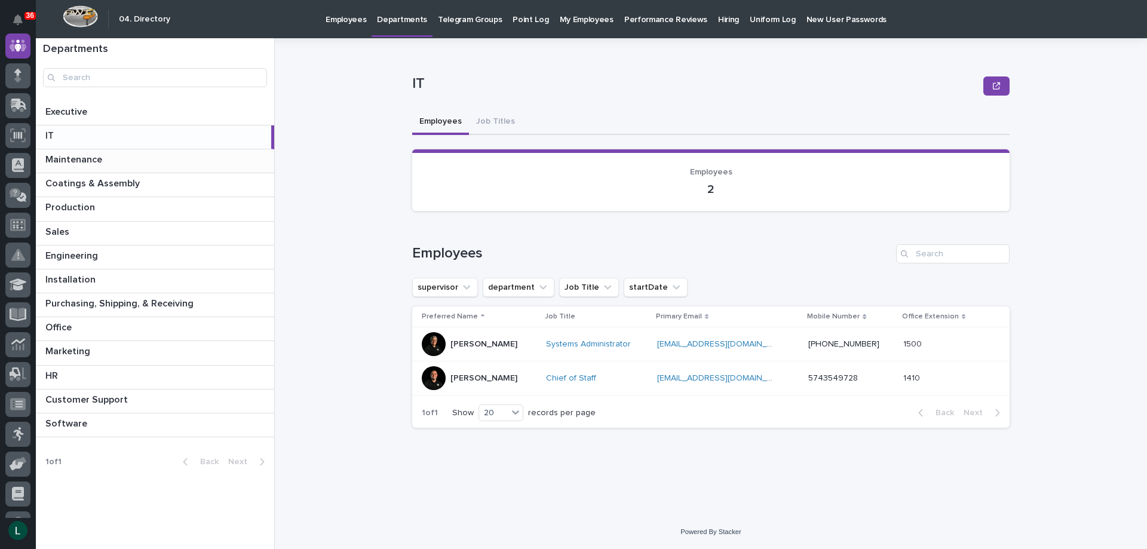
click at [196, 155] on p at bounding box center [157, 159] width 224 height 11
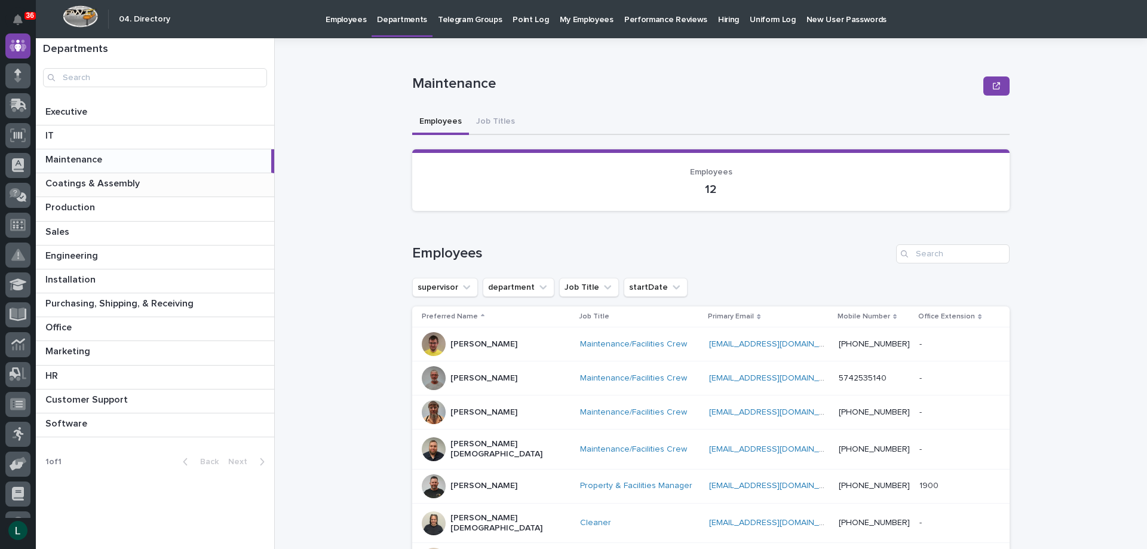
click at [201, 175] on div "Coatings & Assembly Coatings & Assembly" at bounding box center [155, 184] width 238 height 23
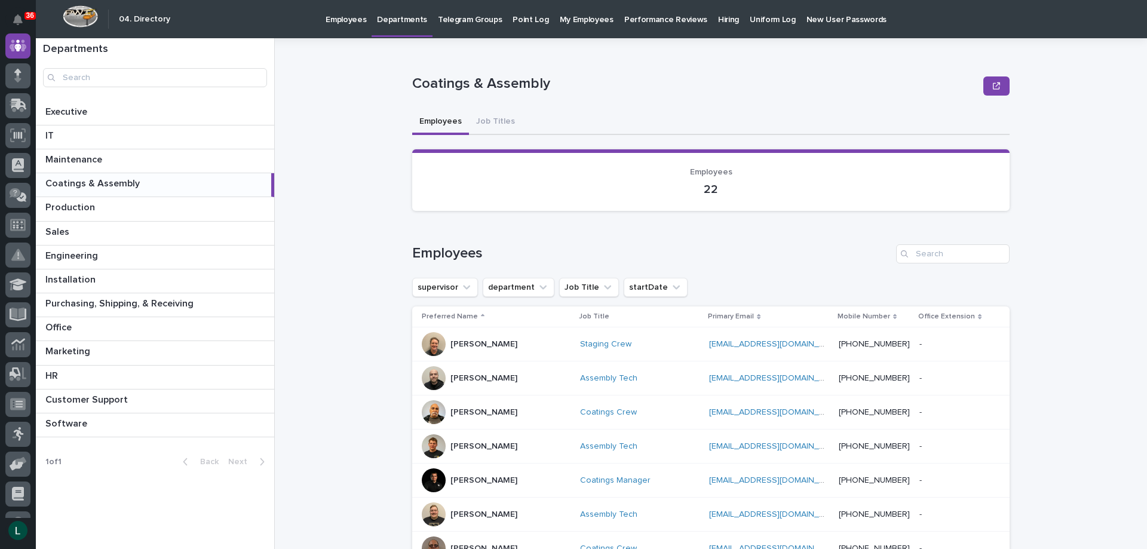
click at [400, 16] on p "Departments" at bounding box center [402, 12] width 50 height 25
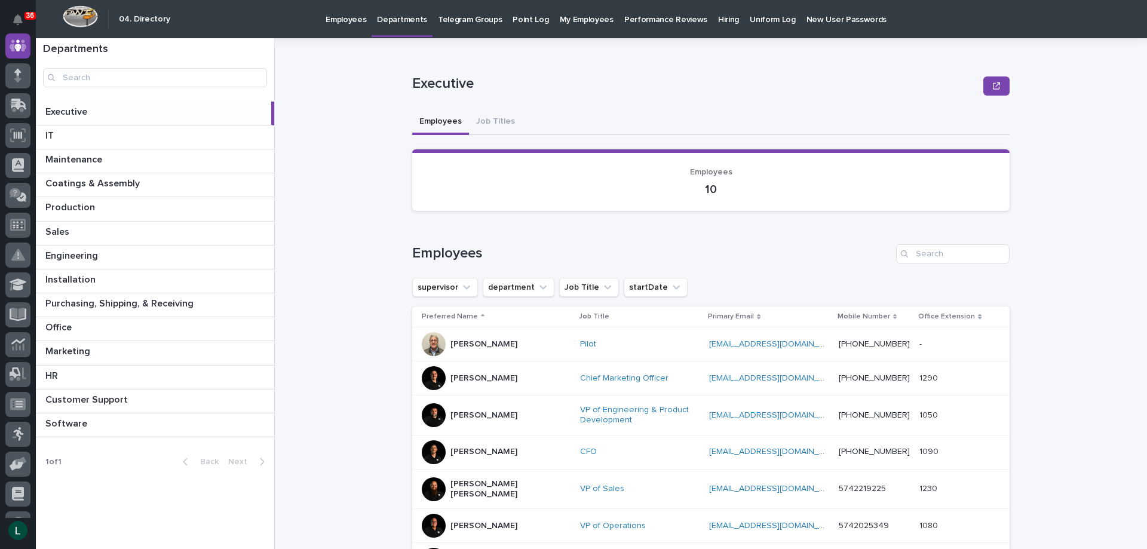
click at [718, 20] on p "Hiring" at bounding box center [728, 12] width 21 height 25
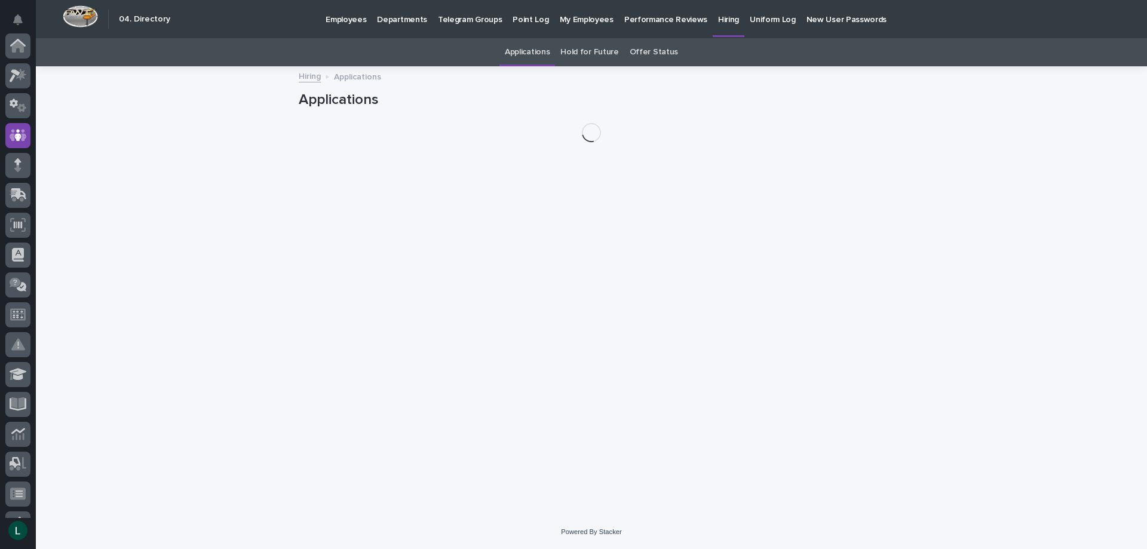
scroll to position [90, 0]
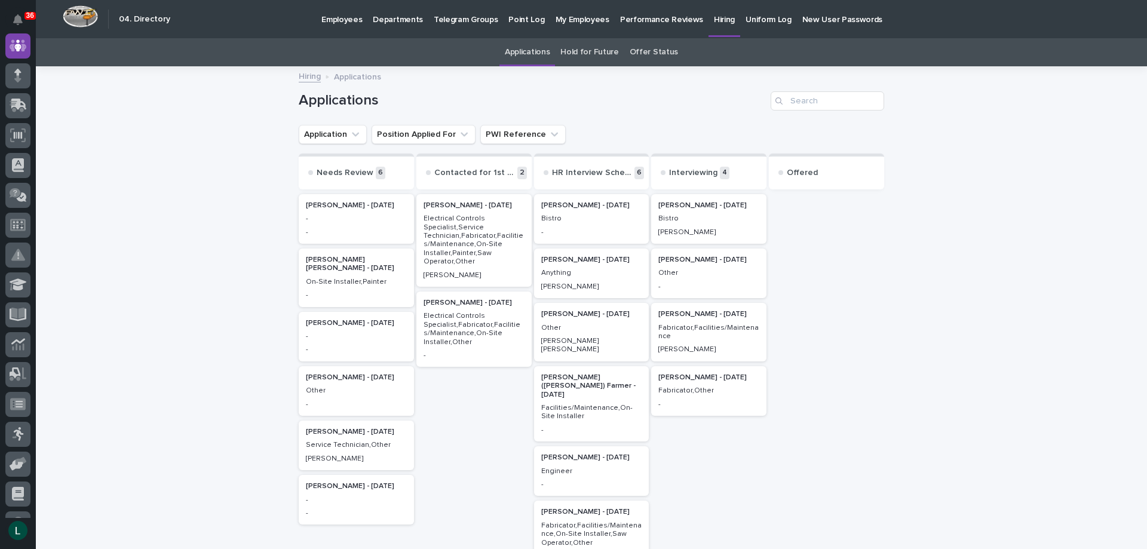
click at [340, 321] on div "Benjamin Storlie - 09/16/25 - - Miguel Ramirez Silva - 09/03/25 On-Site Install…" at bounding box center [356, 412] width 115 height 441
click at [339, 320] on p "Ceferino Mora - 09/03/25" at bounding box center [356, 323] width 101 height 8
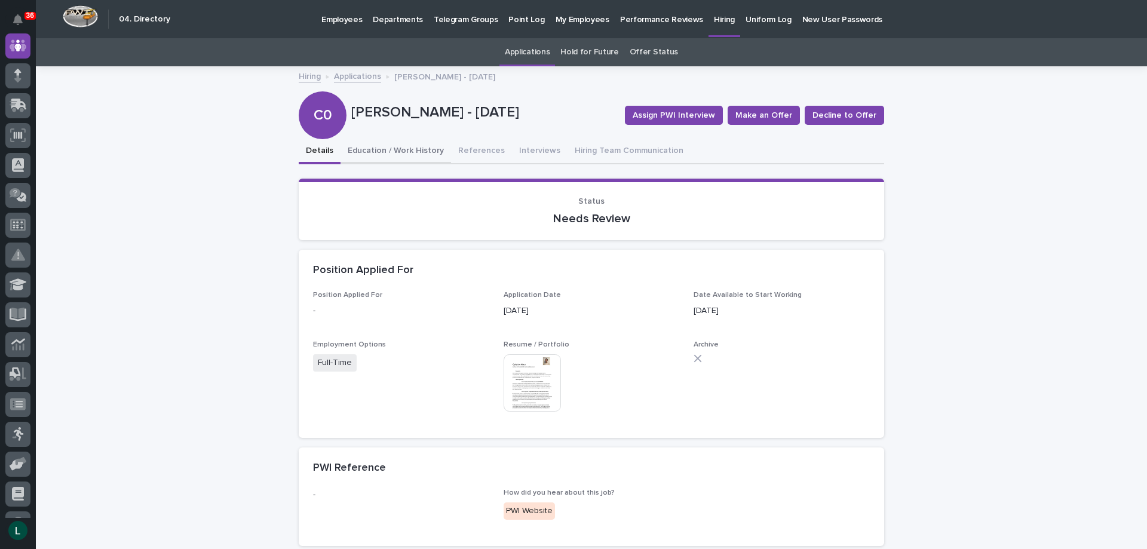
click at [406, 149] on button "Education / Work History" at bounding box center [395, 151] width 110 height 25
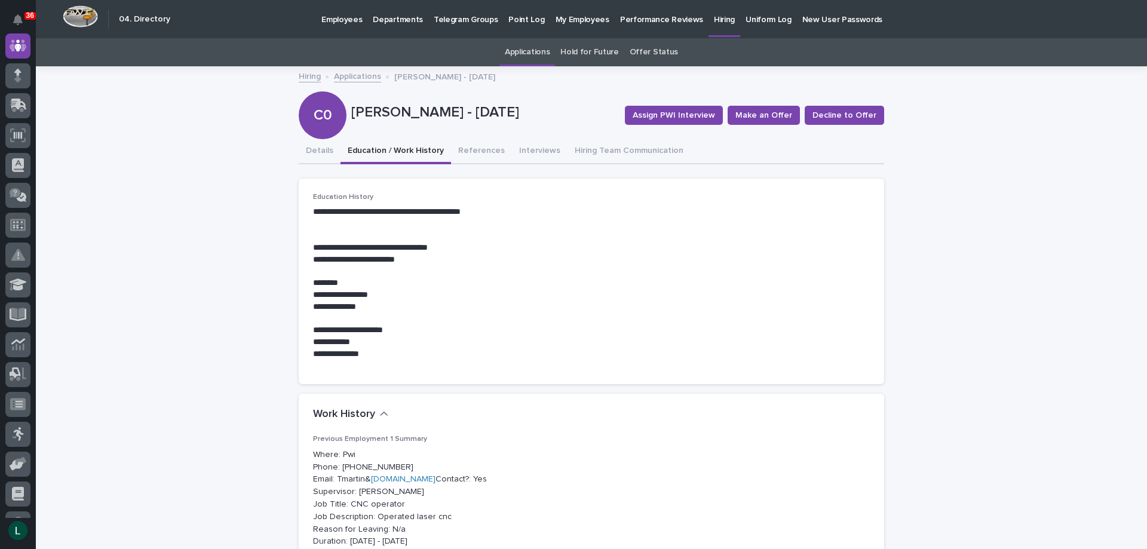
click at [339, 78] on link "Applications" at bounding box center [357, 76] width 47 height 14
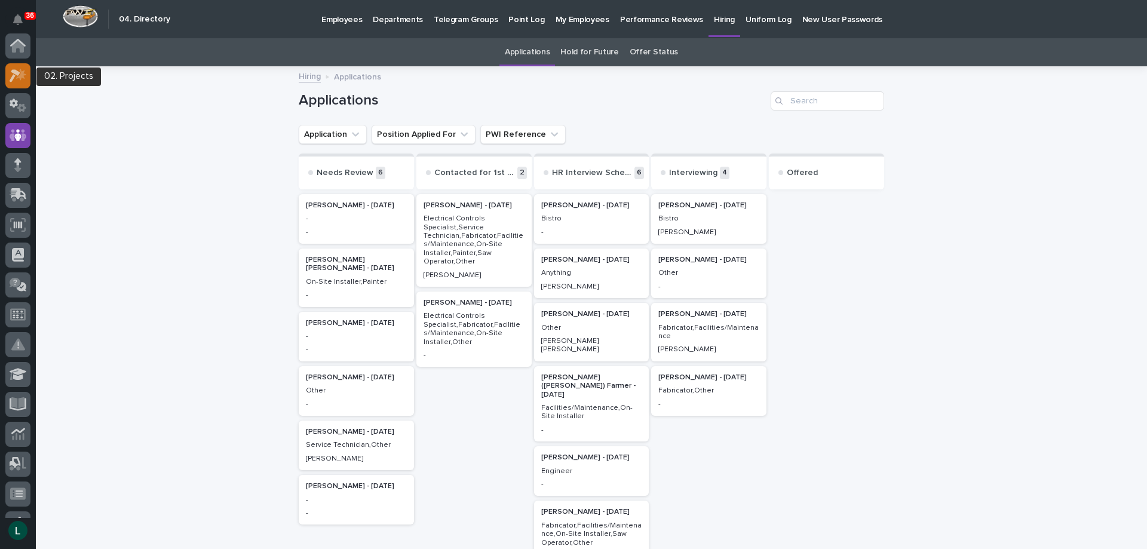
click at [11, 73] on icon at bounding box center [18, 76] width 17 height 14
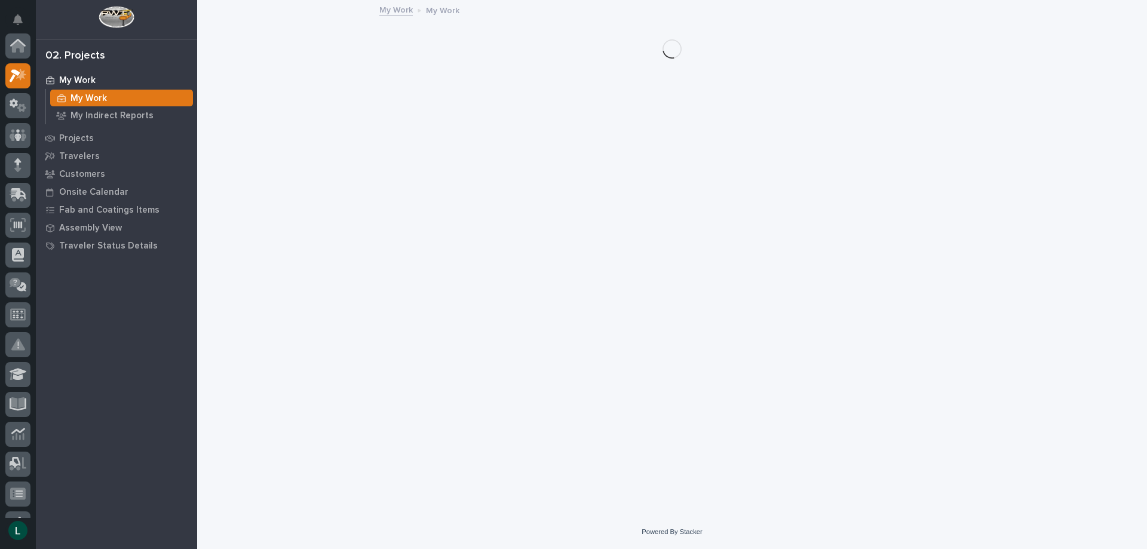
scroll to position [30, 0]
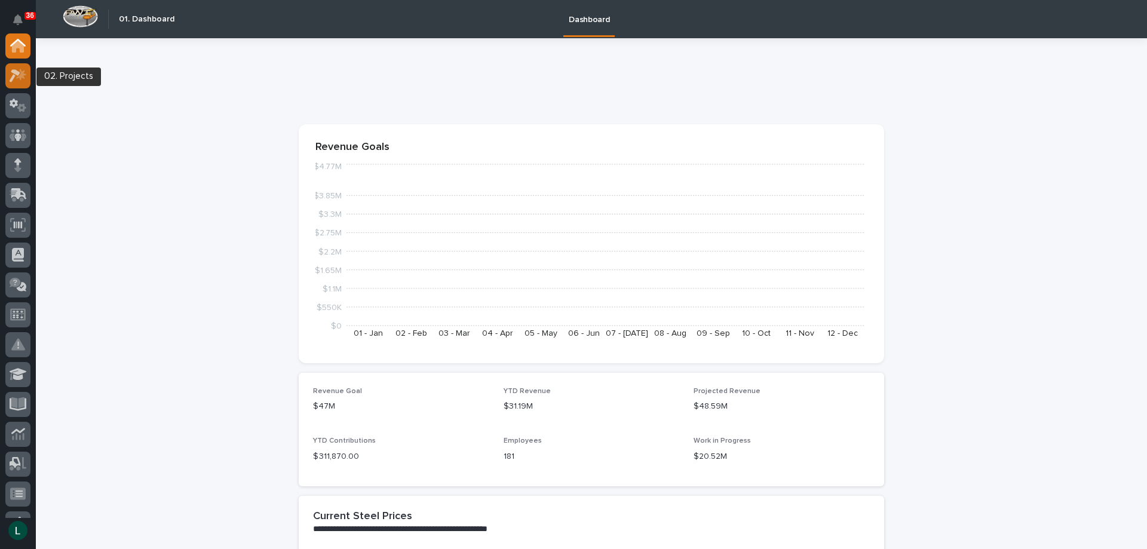
click at [26, 73] on icon at bounding box center [18, 76] width 17 height 14
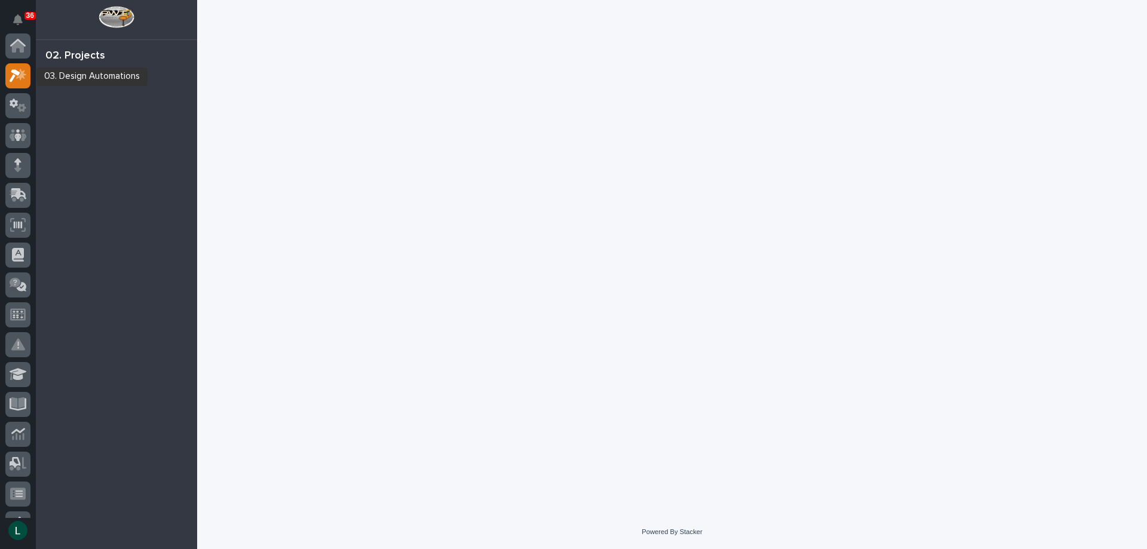
scroll to position [30, 0]
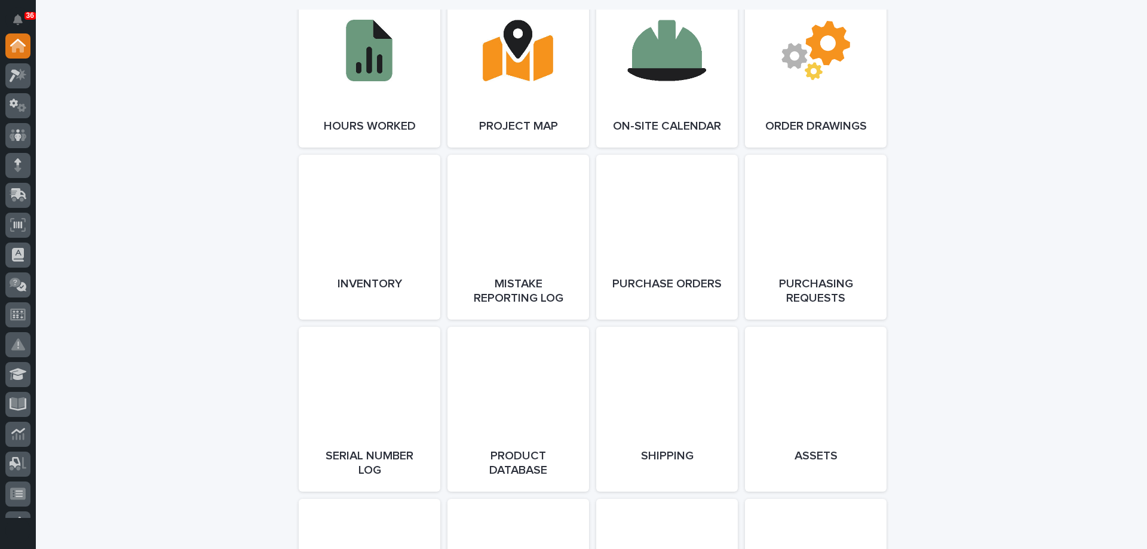
scroll to position [1194, 0]
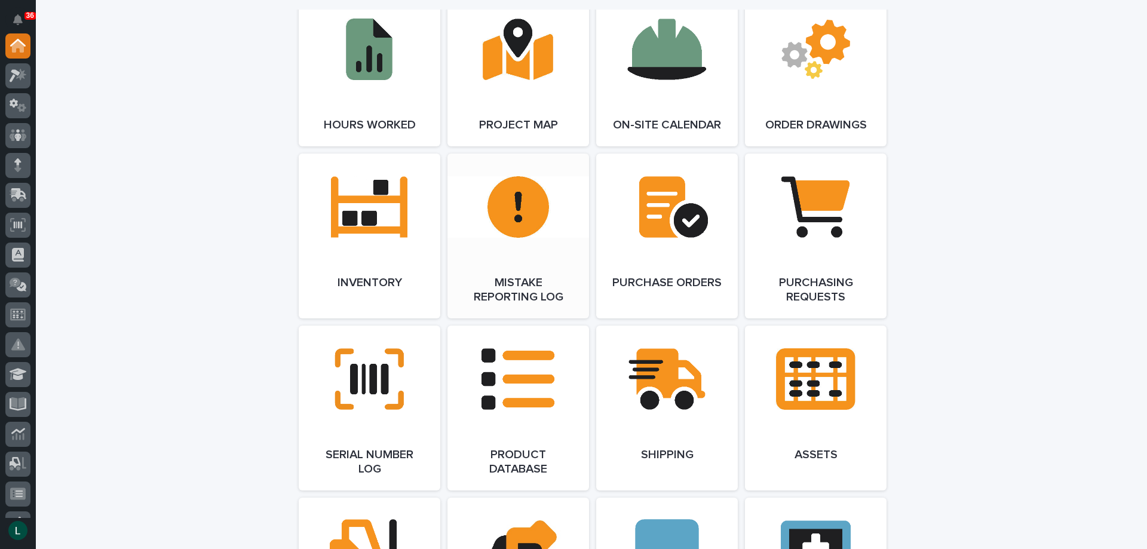
click at [509, 211] on link "Open Link" at bounding box center [518, 235] width 142 height 165
